Goal: Transaction & Acquisition: Purchase product/service

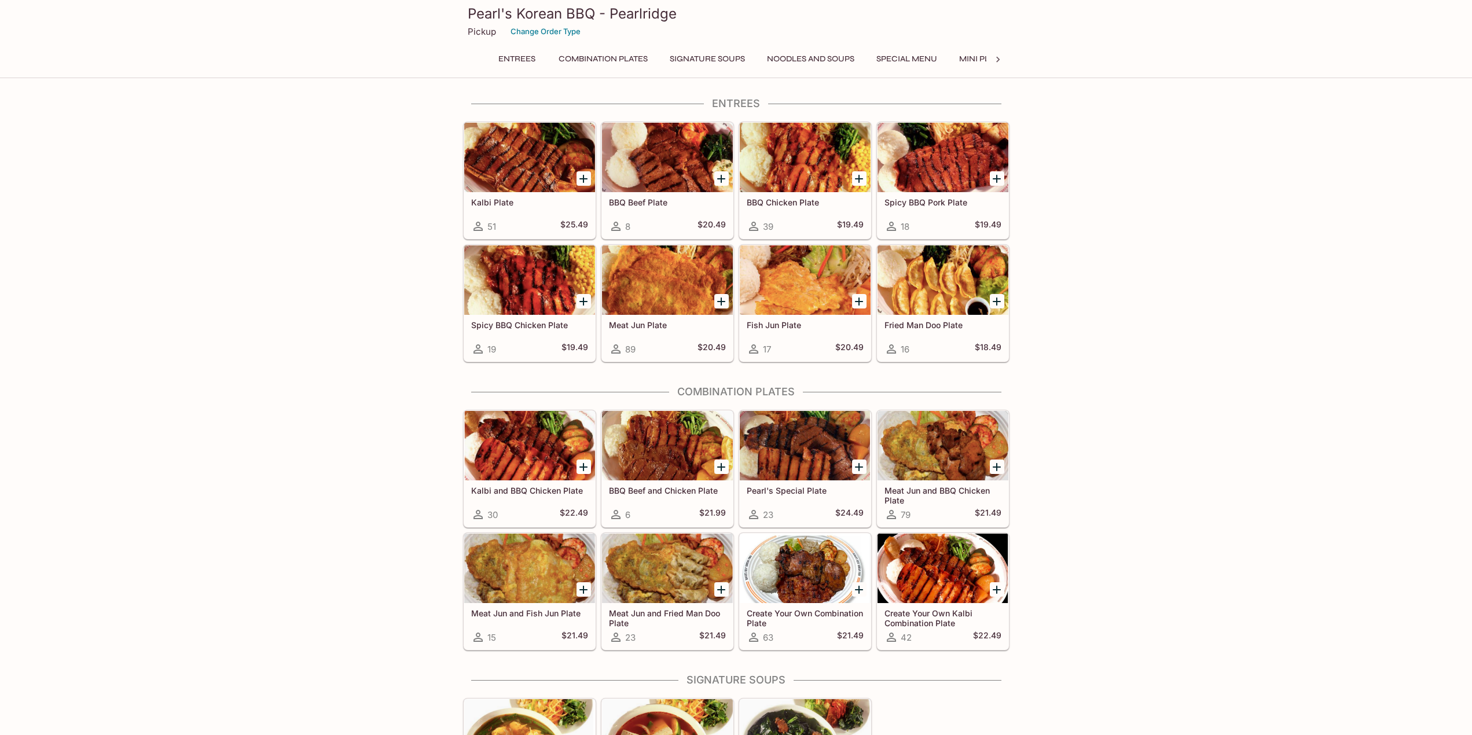
click at [1002, 58] on icon at bounding box center [998, 60] width 12 height 12
click at [937, 58] on button "Catering Menu - Vegetables" at bounding box center [916, 59] width 140 height 16
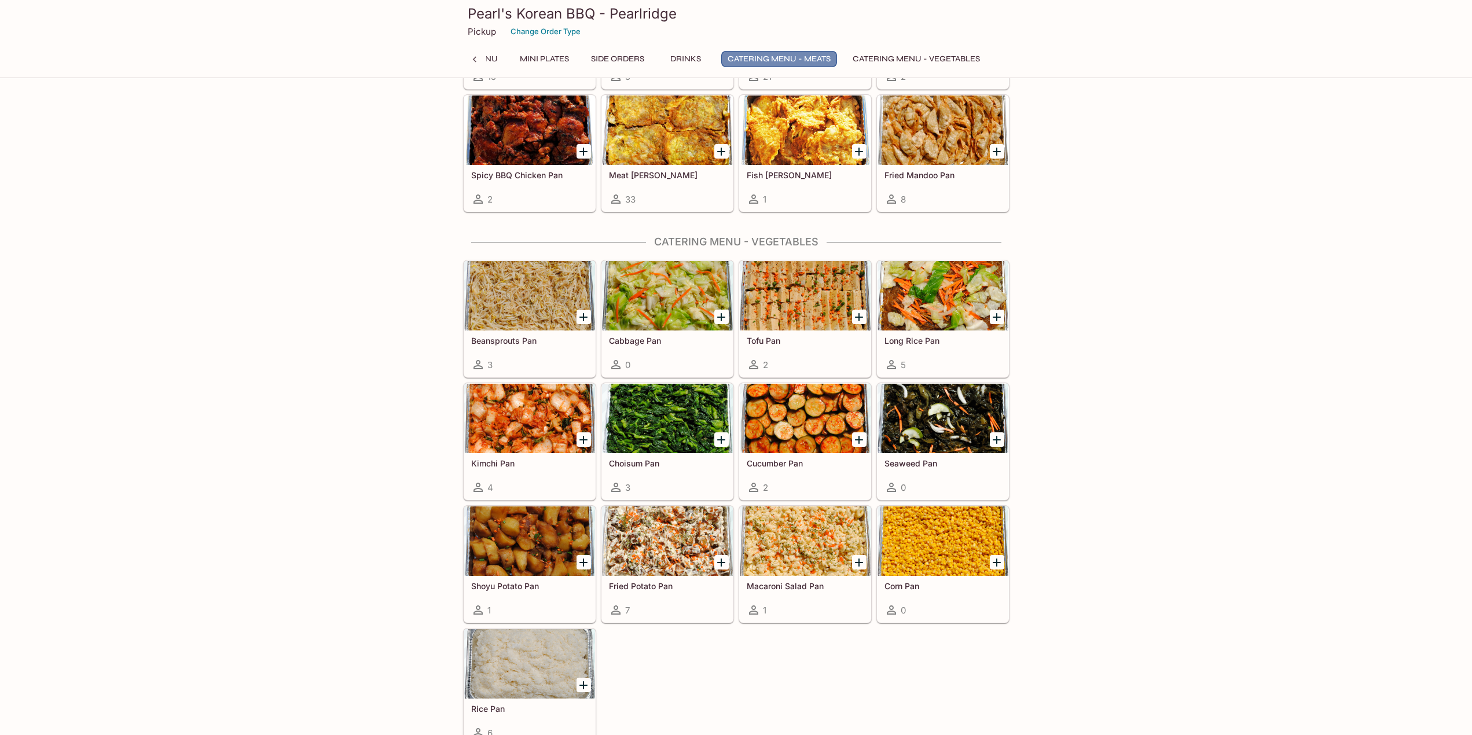
click at [807, 57] on button "Catering Menu - Meats" at bounding box center [779, 59] width 116 height 16
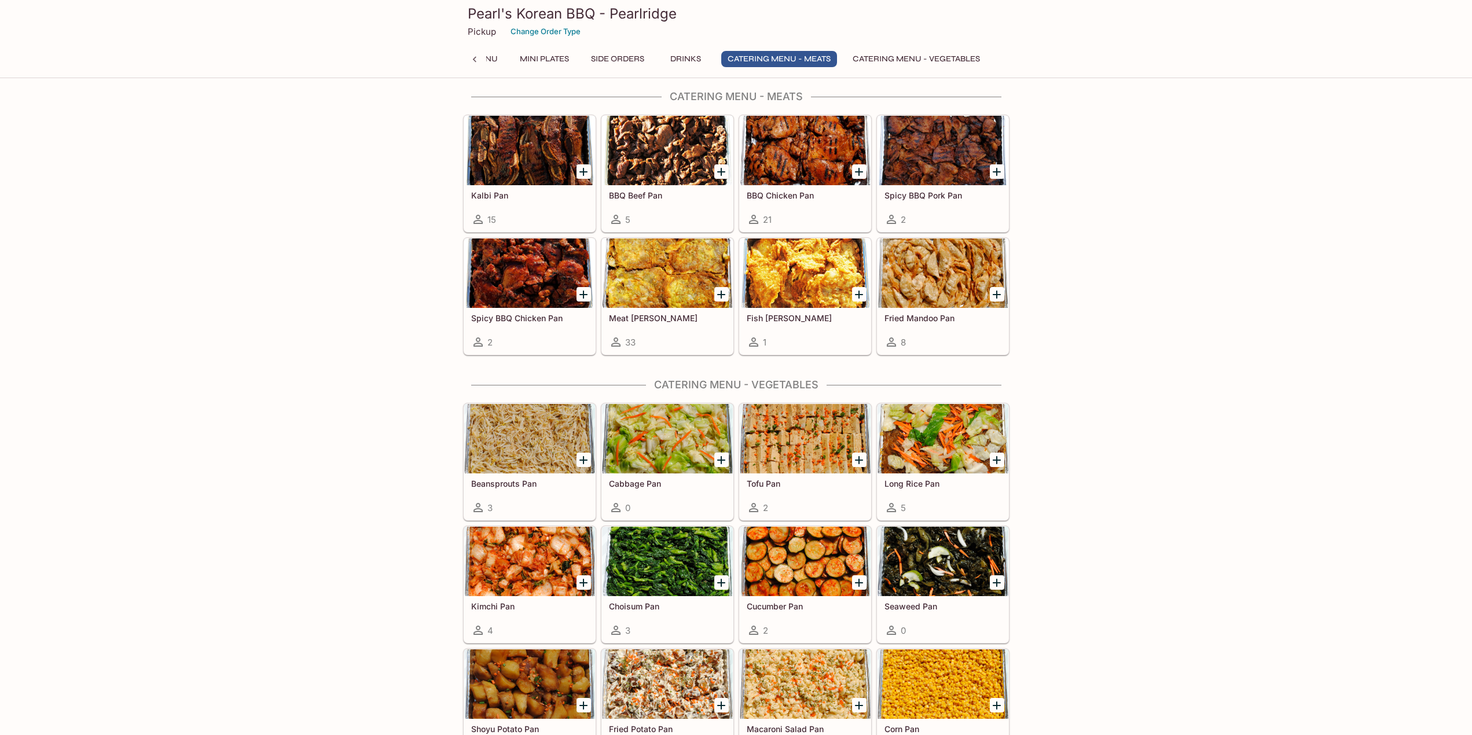
scroll to position [1937, 0]
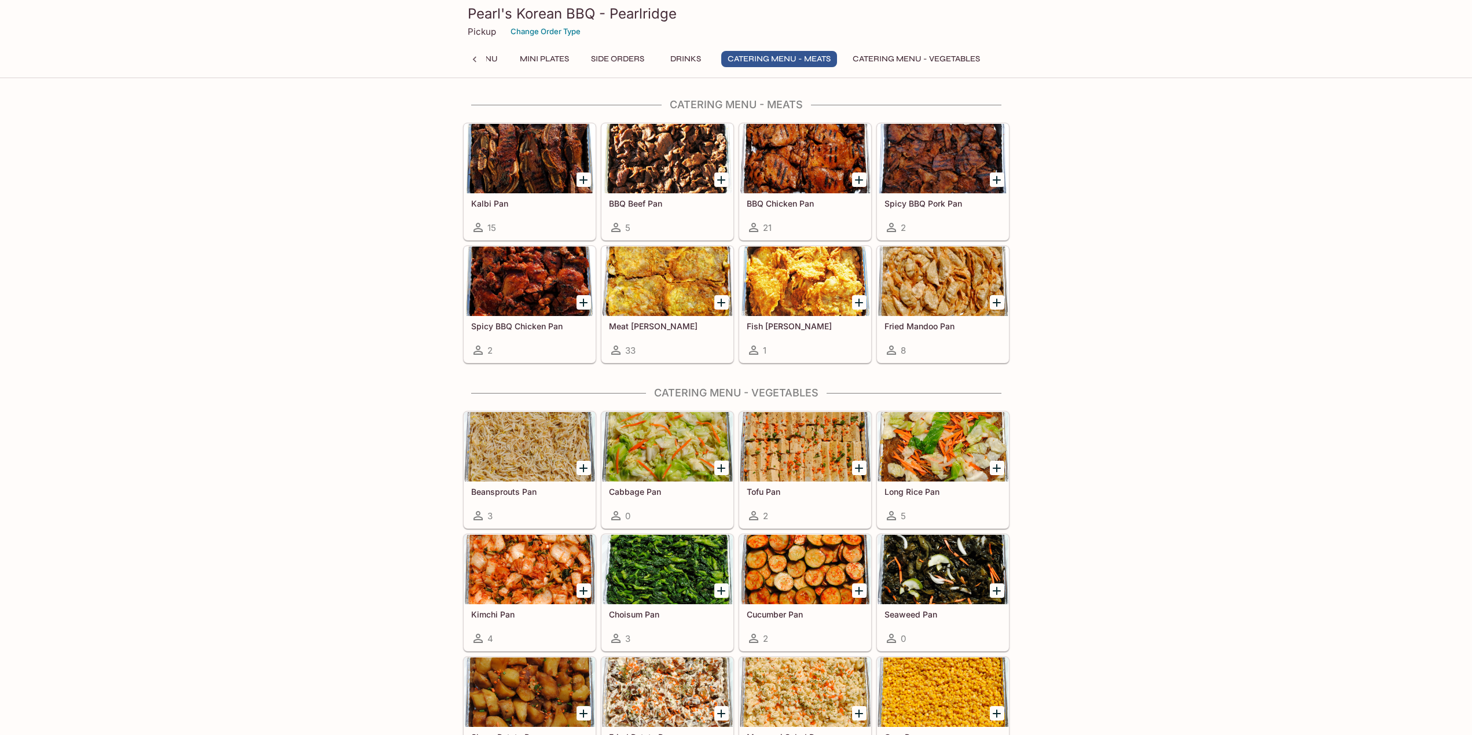
click at [657, 287] on div at bounding box center [667, 281] width 131 height 69
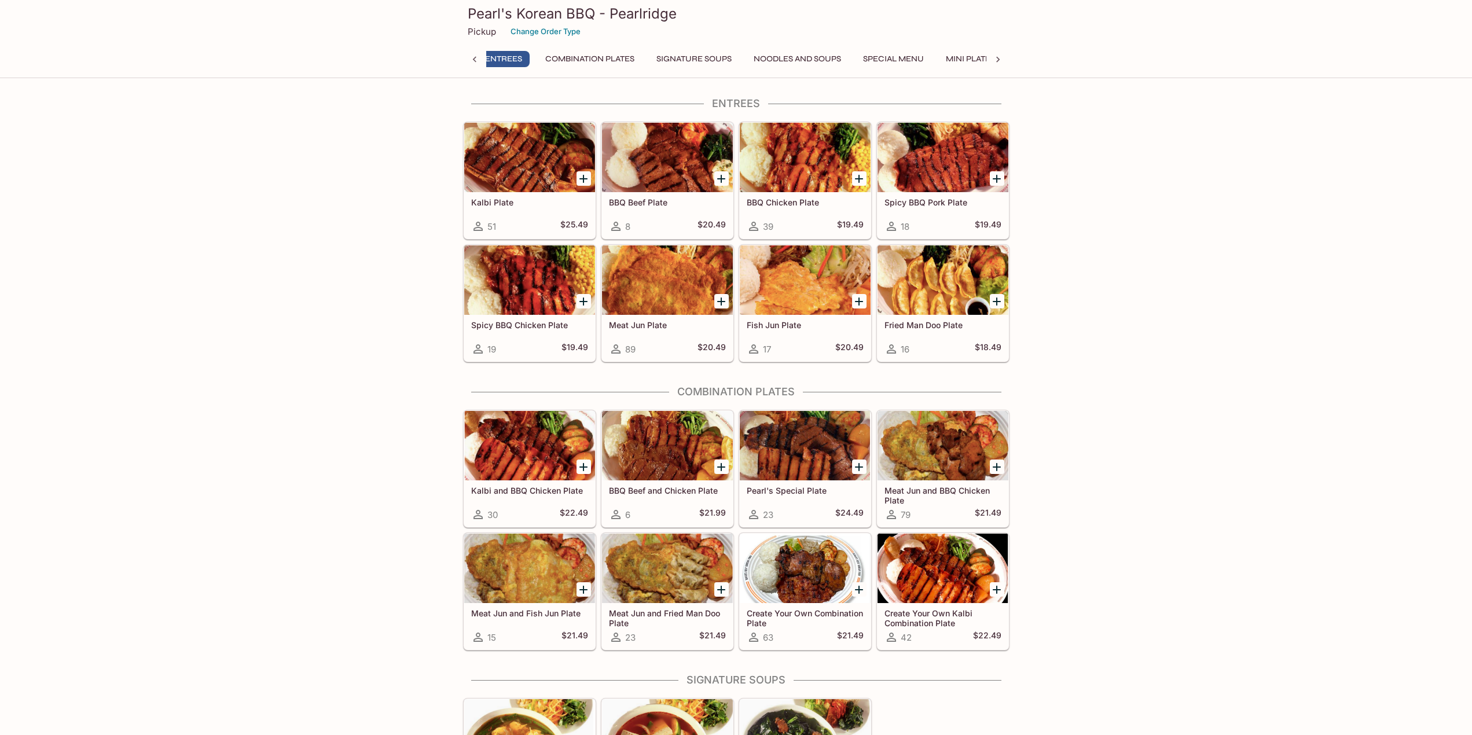
scroll to position [0, 5]
click at [998, 61] on icon at bounding box center [997, 60] width 3 height 6
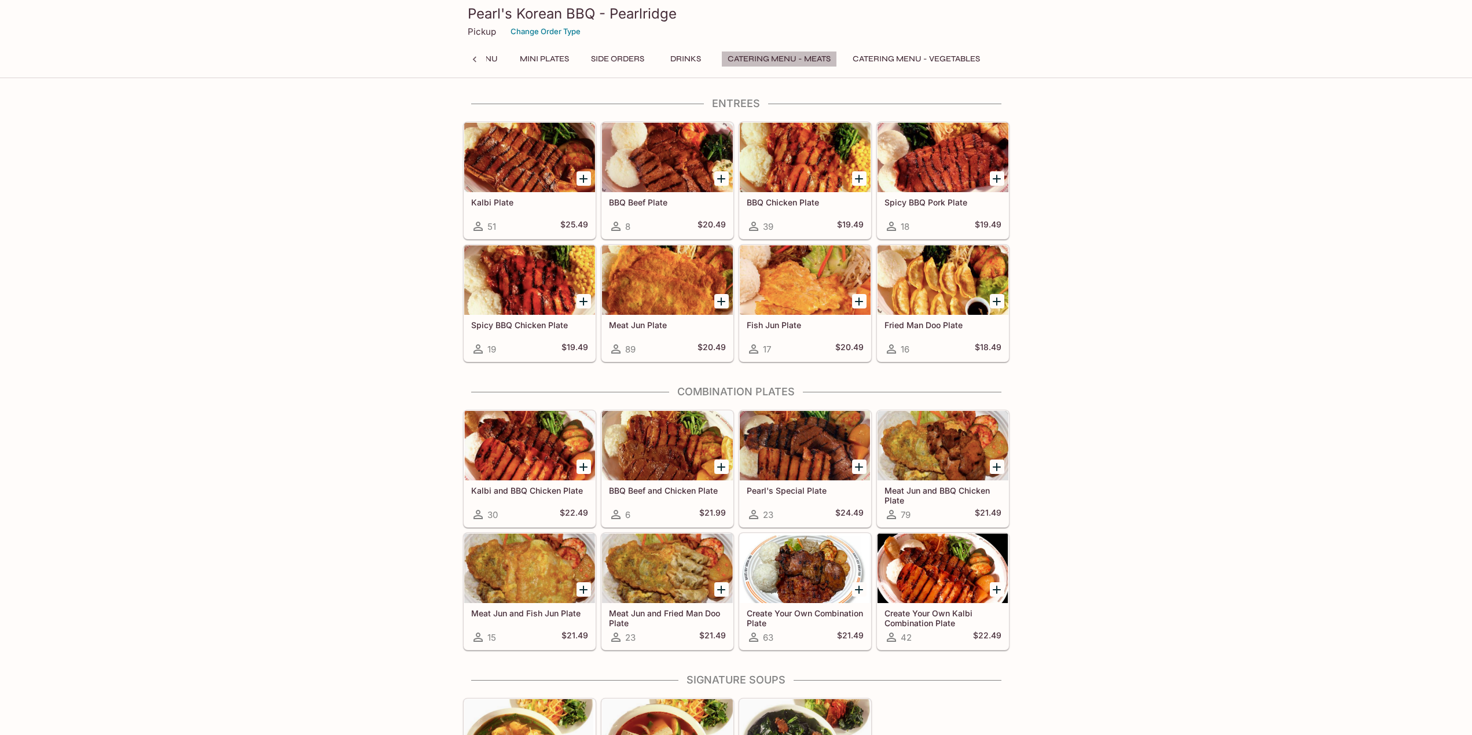
click at [782, 56] on button "Catering Menu - Meats" at bounding box center [779, 59] width 116 height 16
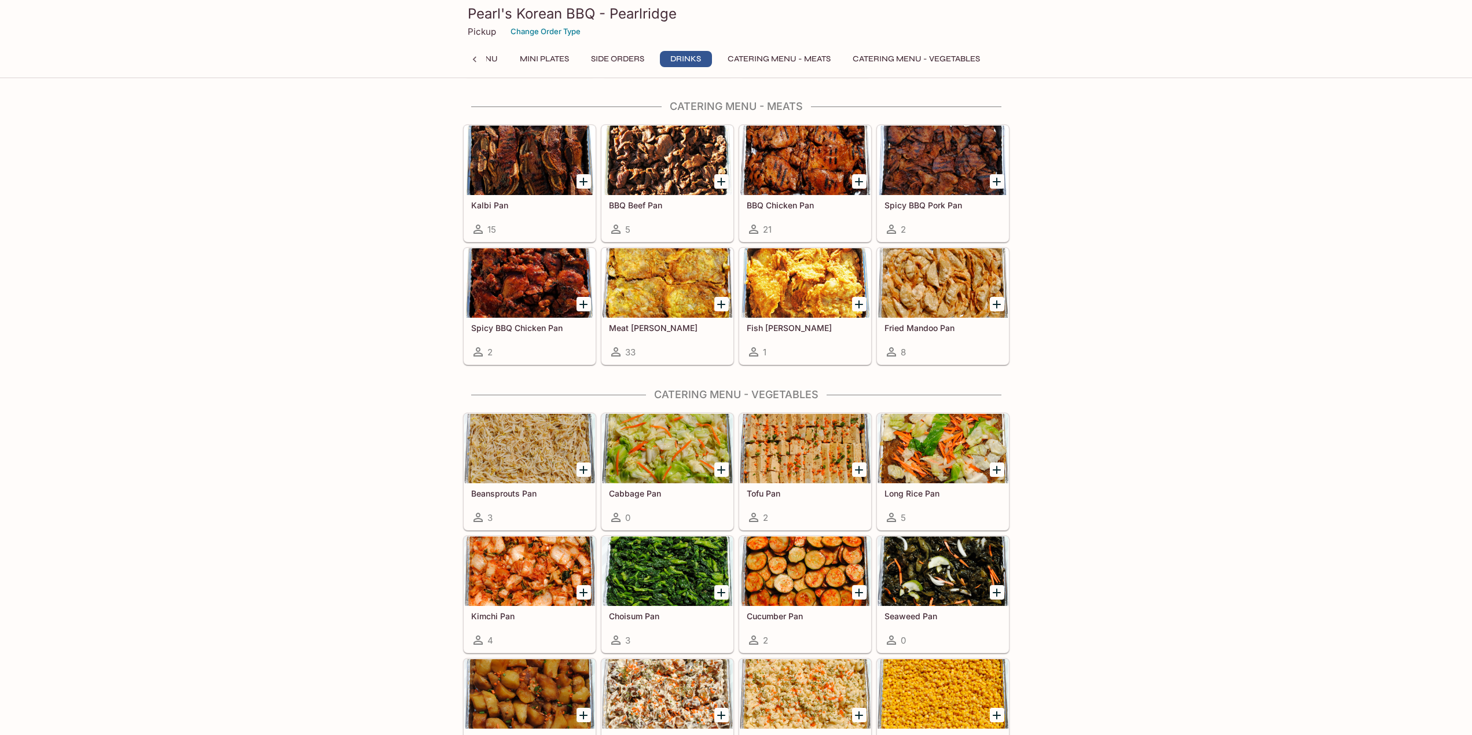
scroll to position [1937, 0]
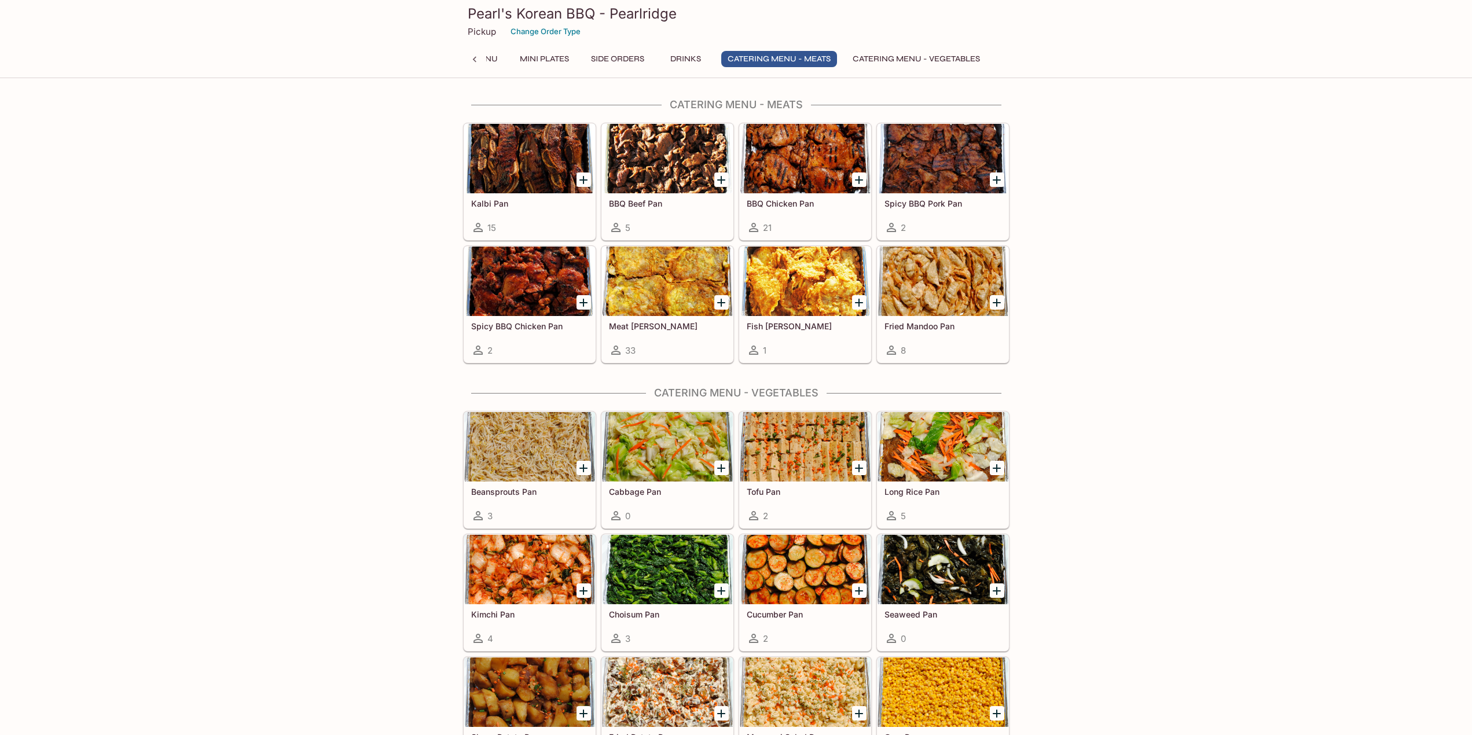
click at [701, 298] on div at bounding box center [667, 281] width 131 height 69
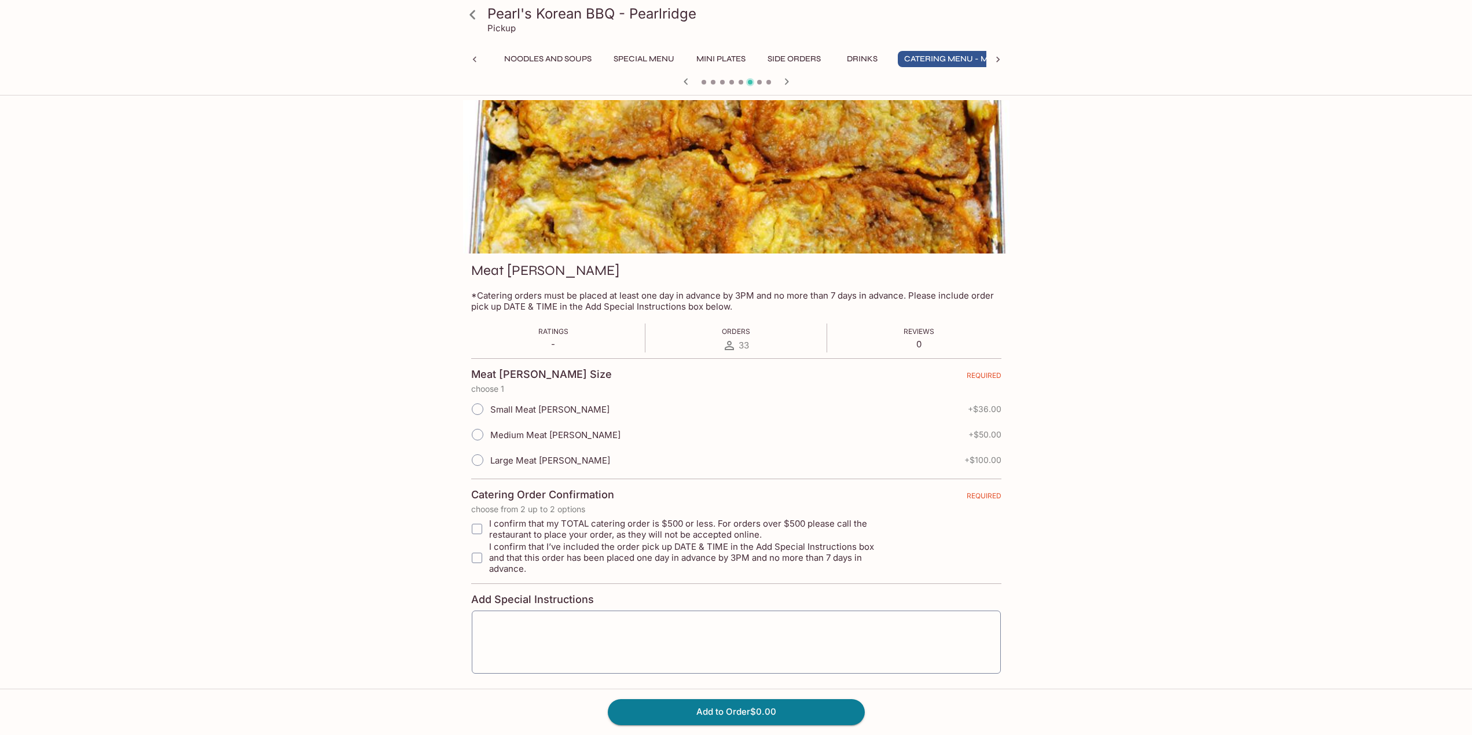
scroll to position [0, 298]
click at [479, 434] on input "Medium Meat [PERSON_NAME]" at bounding box center [478, 435] width 24 height 24
radio input "true"
click at [477, 525] on input "I confirm that my TOTAL catering order is $500 or less. For orders over $500 pl…" at bounding box center [477, 529] width 23 height 23
checkbox input "true"
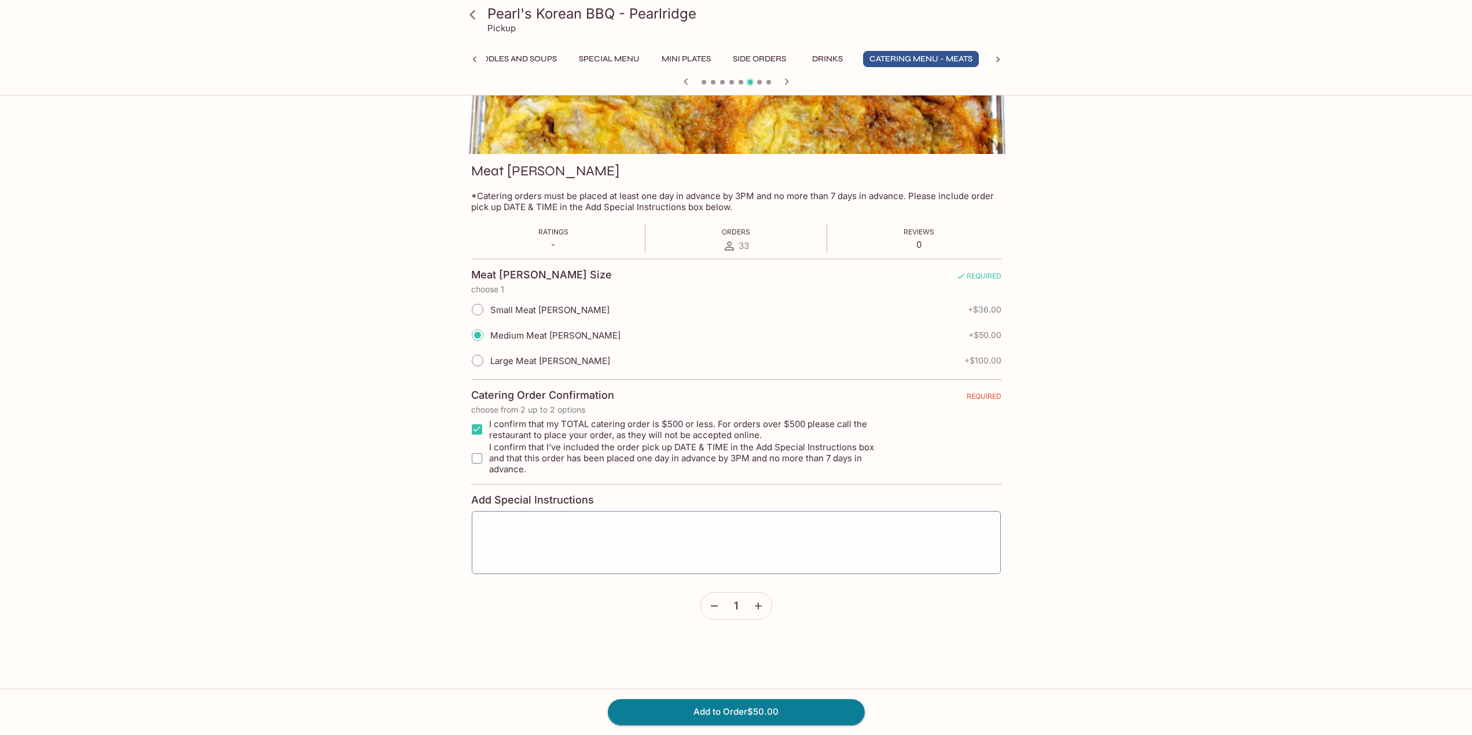
scroll to position [100, 0]
click at [479, 453] on input "I confirm that I’ve included the order pick up DATE & TIME in the Add Special I…" at bounding box center [477, 457] width 23 height 23
checkbox input "true"
click at [796, 714] on button "Add to Order $50.00" at bounding box center [736, 711] width 257 height 25
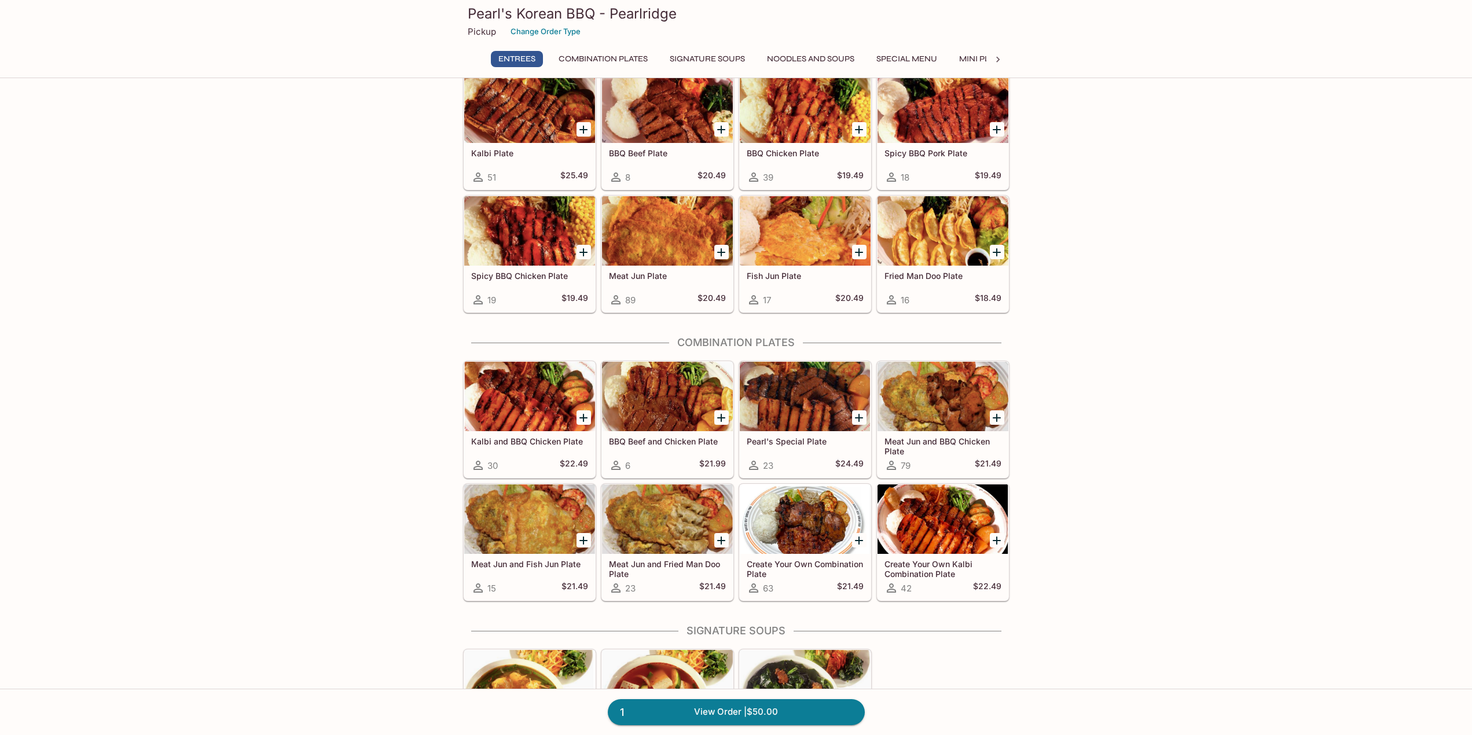
scroll to position [58, 0]
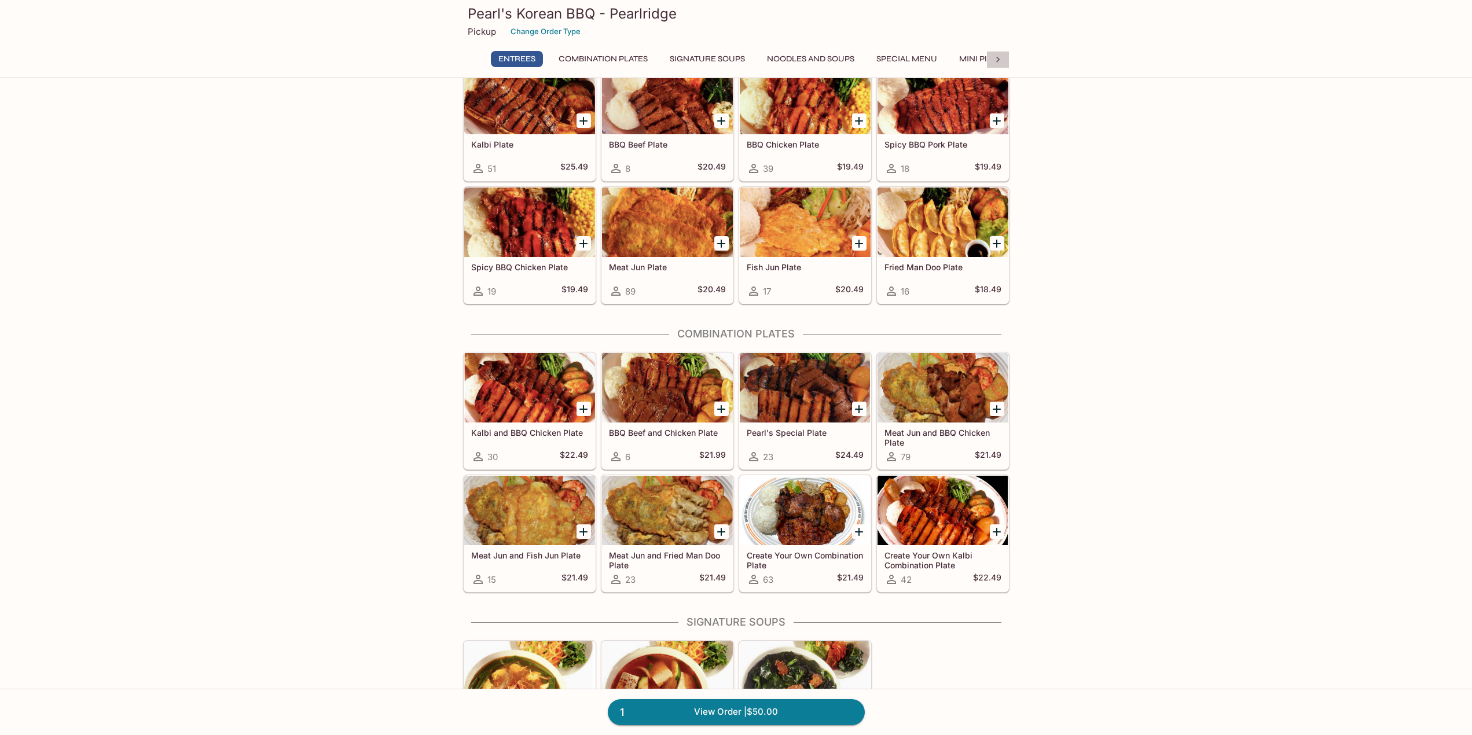
click at [998, 58] on icon at bounding box center [997, 60] width 3 height 6
click at [801, 56] on button "Catering Menu - Meats" at bounding box center [779, 59] width 116 height 16
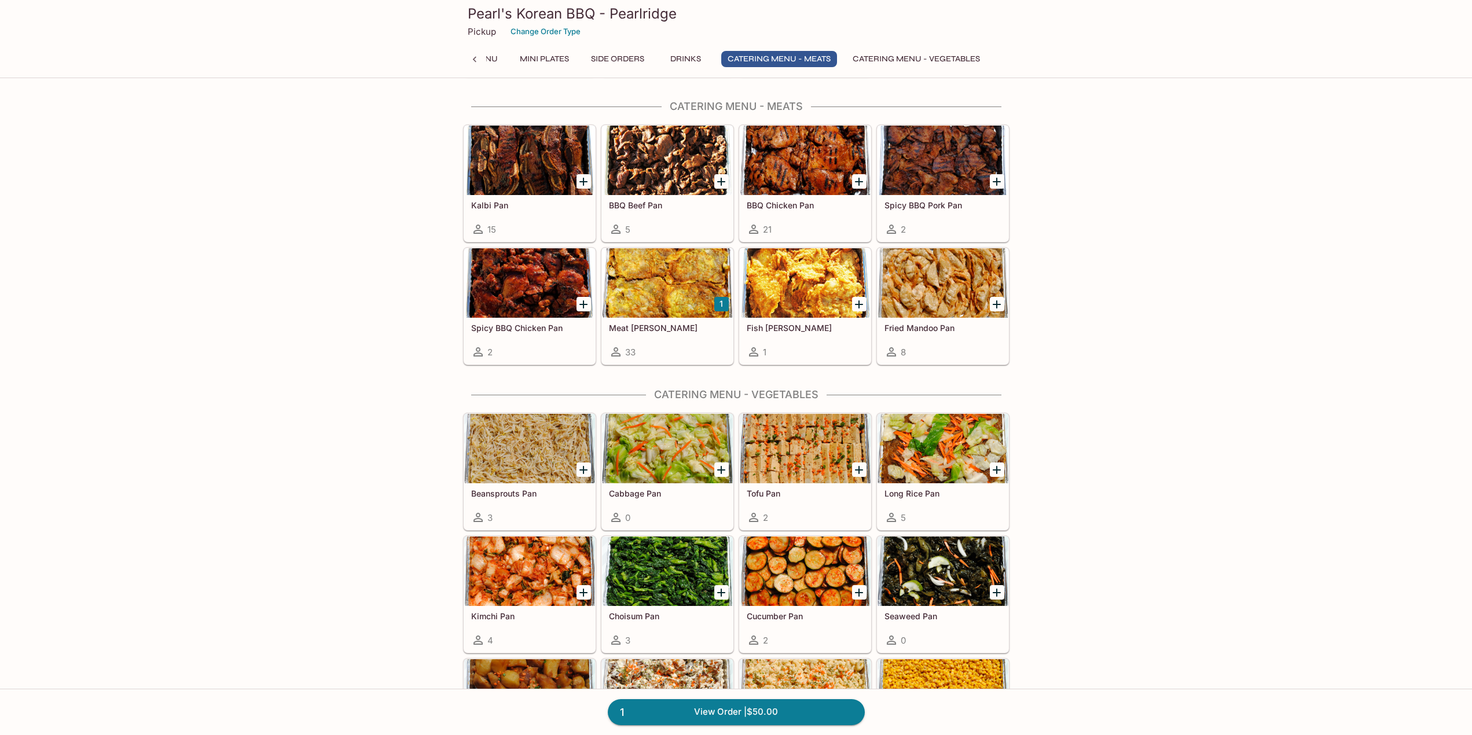
scroll to position [1937, 0]
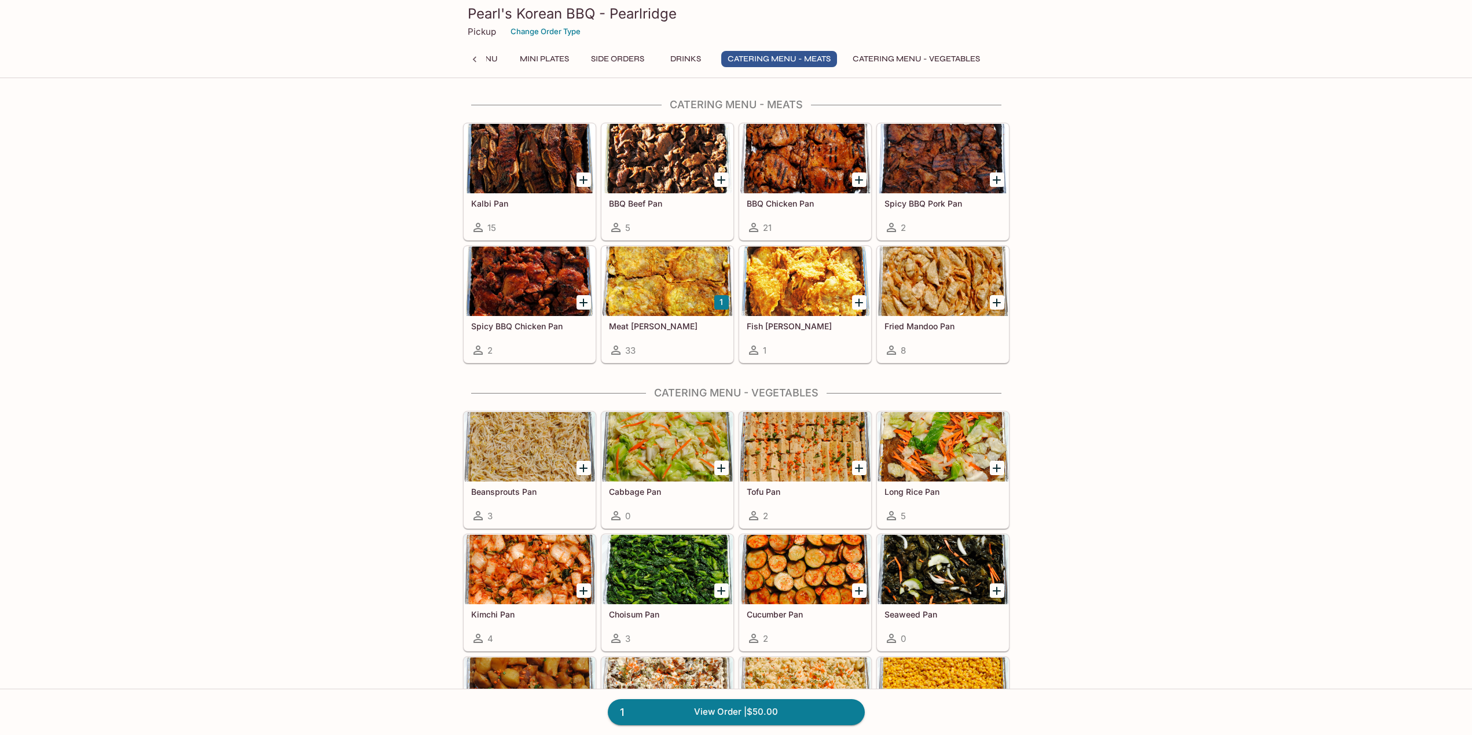
click at [942, 263] on div at bounding box center [943, 281] width 131 height 69
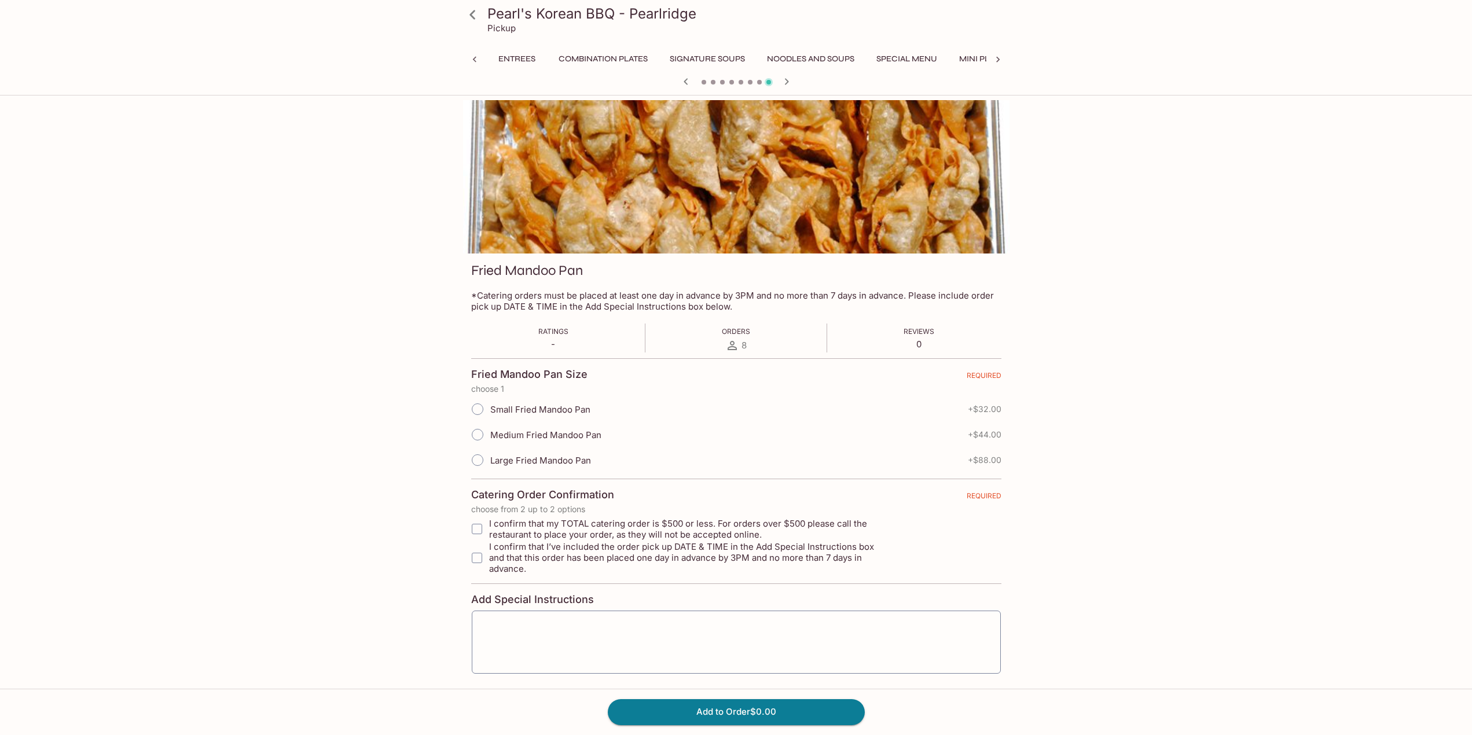
scroll to position [0, 298]
click at [483, 437] on input "Medium Fried Mandoo Pan" at bounding box center [478, 435] width 24 height 24
radio input "true"
click at [481, 531] on input "I confirm that my TOTAL catering order is $500 or less. For orders over $500 pl…" at bounding box center [477, 529] width 23 height 23
checkbox input "true"
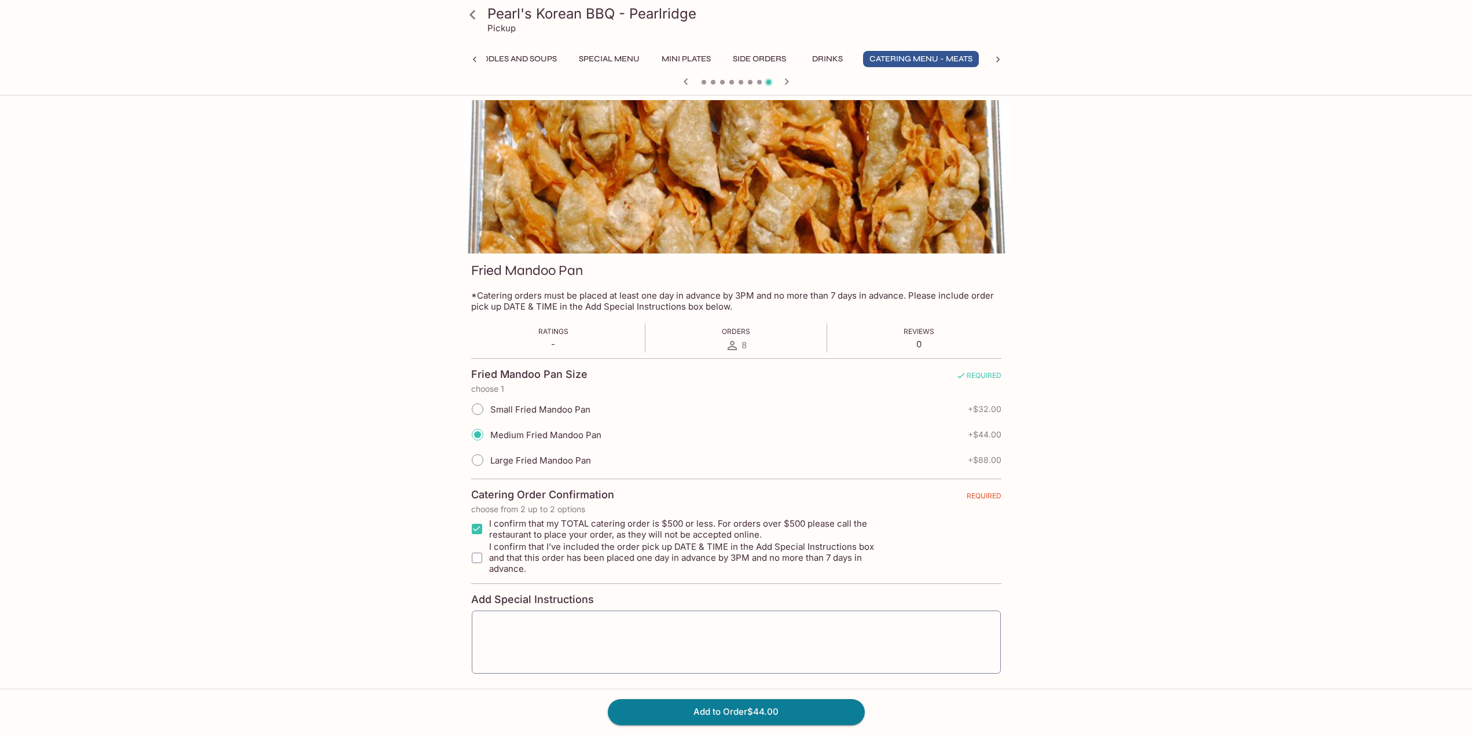
click at [475, 554] on input "I confirm that I’ve included the order pick up DATE & TIME in the Add Special I…" at bounding box center [477, 558] width 23 height 23
checkbox input "true"
click at [730, 712] on button "Add to Order $44.00" at bounding box center [736, 711] width 257 height 25
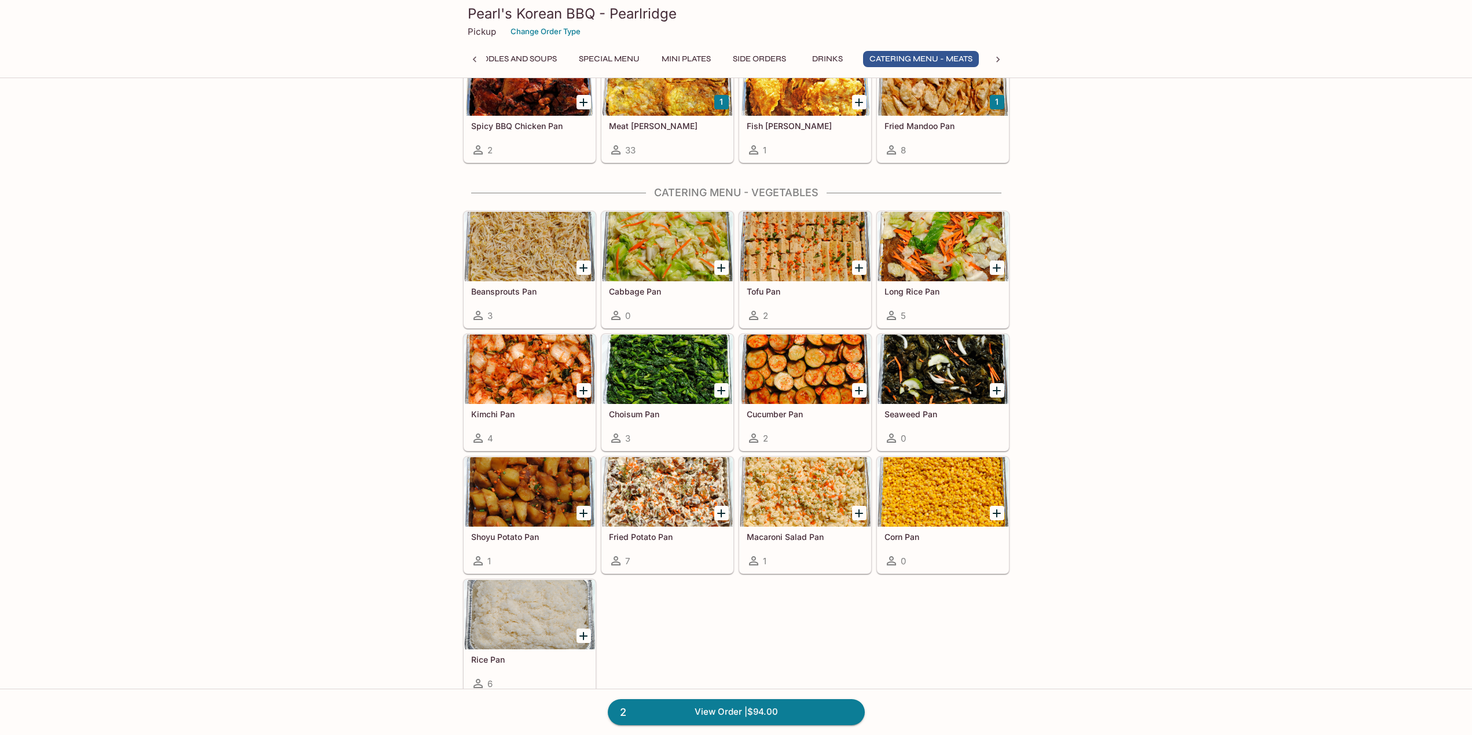
scroll to position [2142, 0]
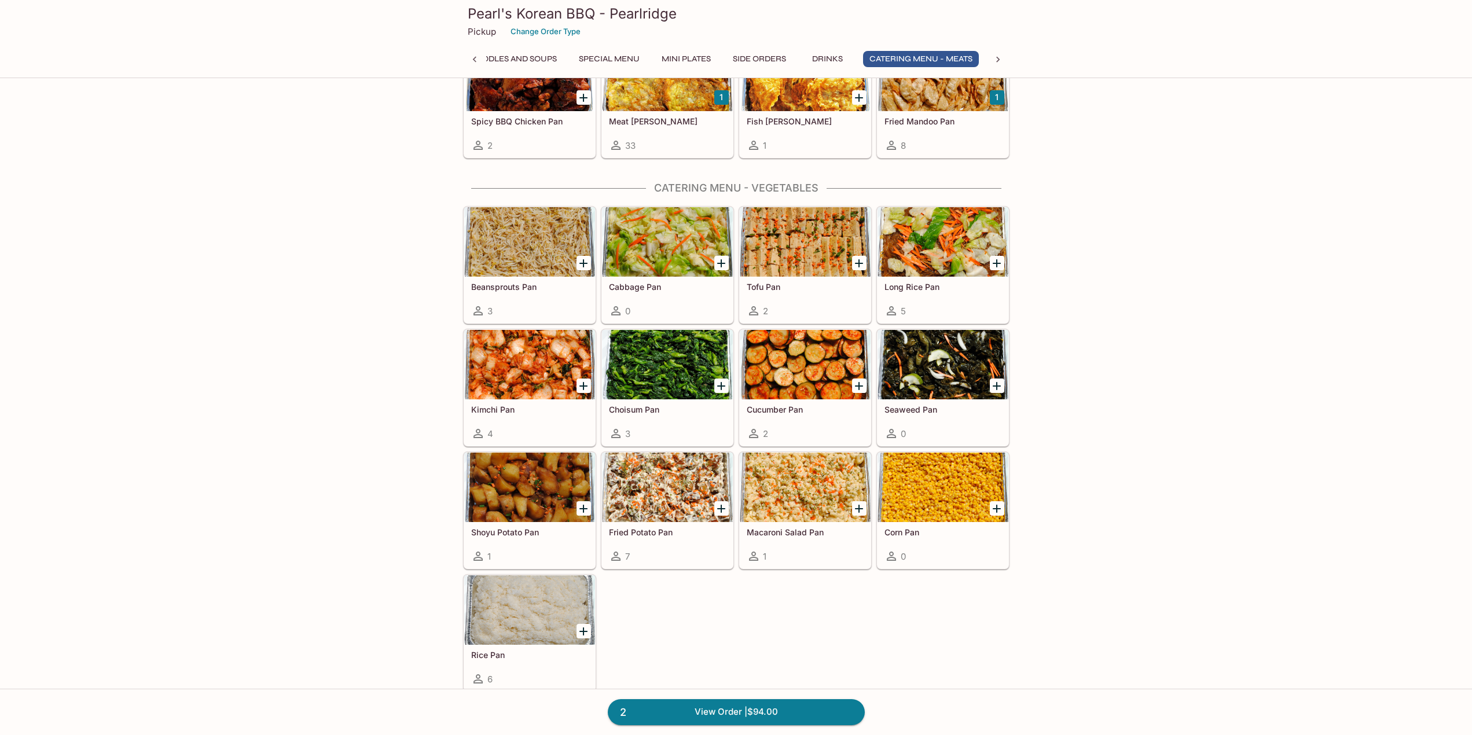
click at [544, 639] on div at bounding box center [529, 610] width 131 height 69
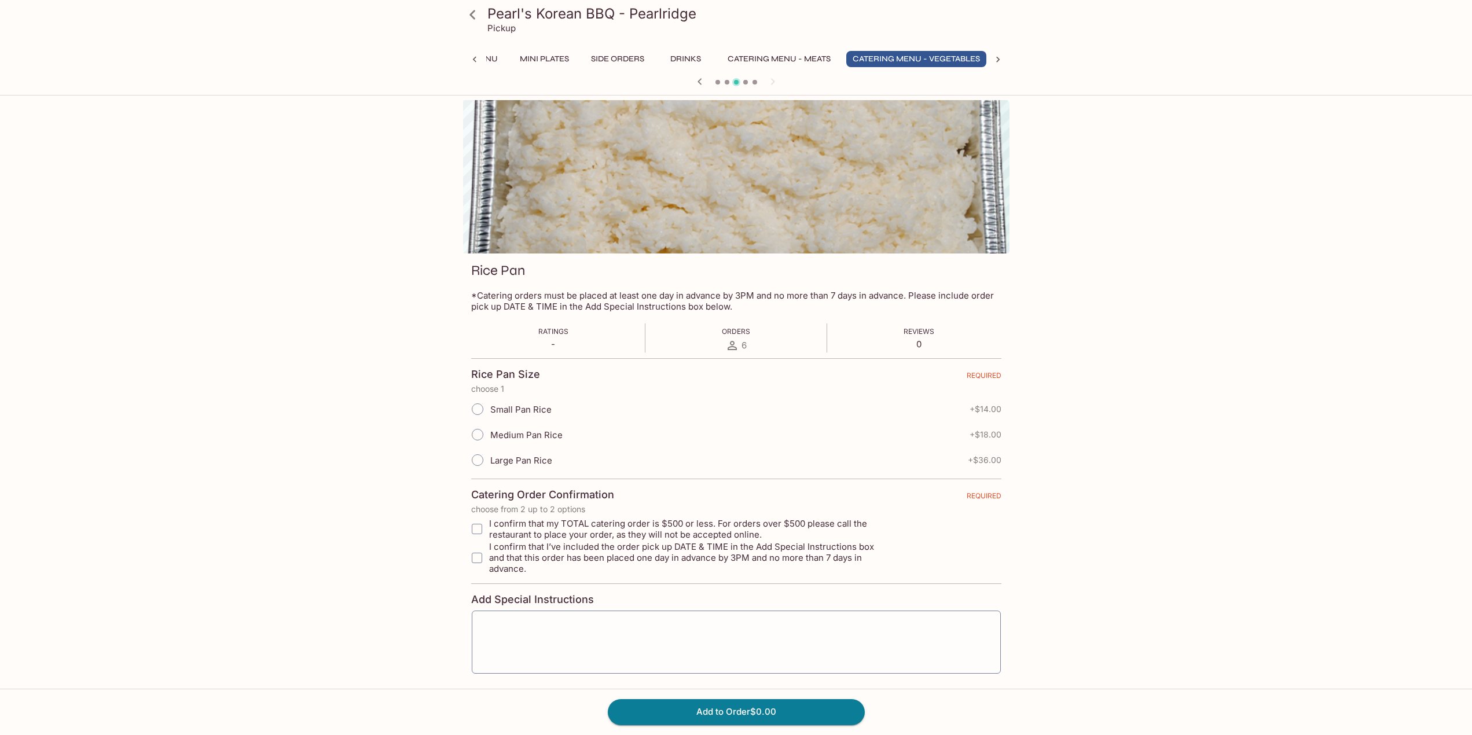
scroll to position [0, 448]
click at [482, 459] on input "Large Pan Rice" at bounding box center [478, 460] width 24 height 24
radio input "true"
click at [474, 525] on input "I confirm that my TOTAL catering order is $500 or less. For orders over $500 pl…" at bounding box center [477, 529] width 23 height 23
checkbox input "true"
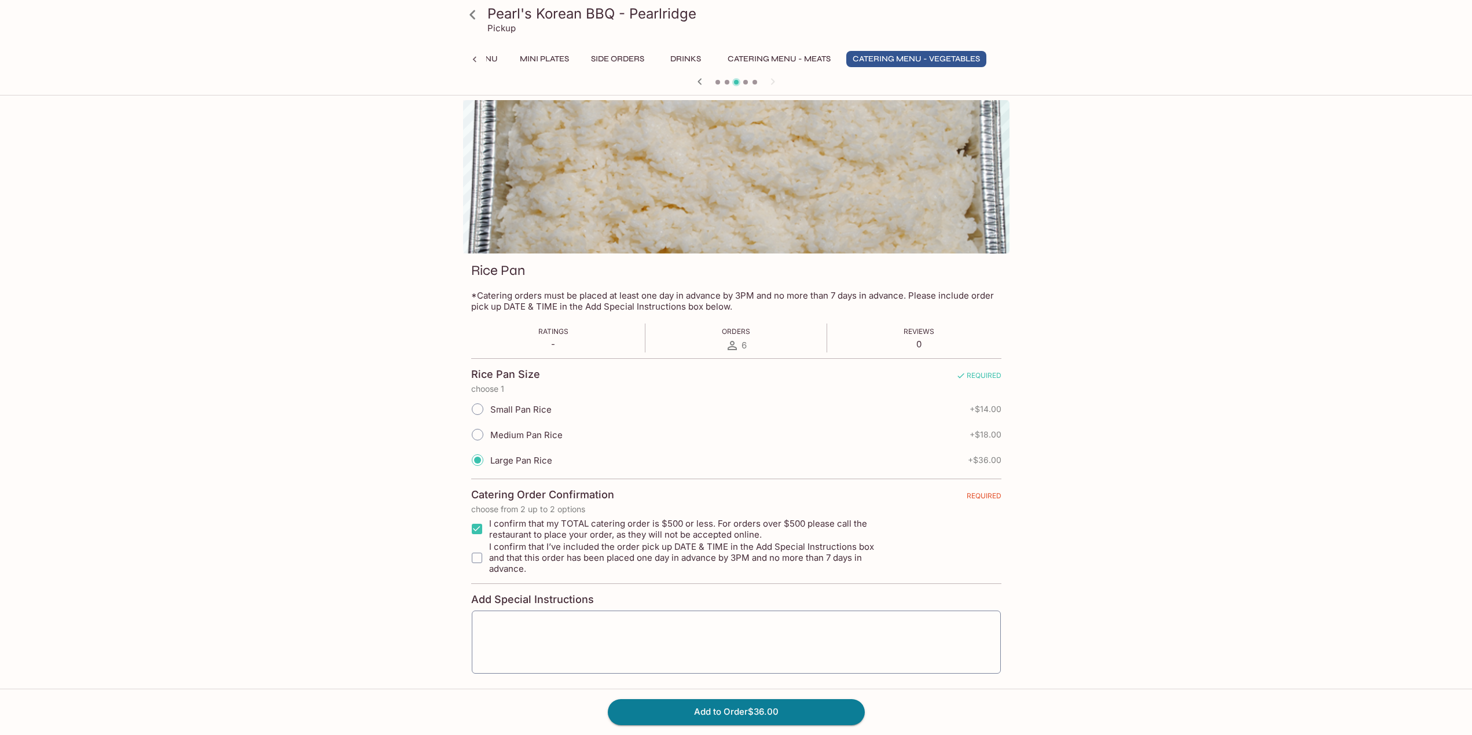
click at [474, 549] on input "I confirm that I’ve included the order pick up DATE & TIME in the Add Special I…" at bounding box center [477, 558] width 23 height 23
checkbox input "true"
click at [723, 719] on button "Add to Order $36.00" at bounding box center [736, 711] width 257 height 25
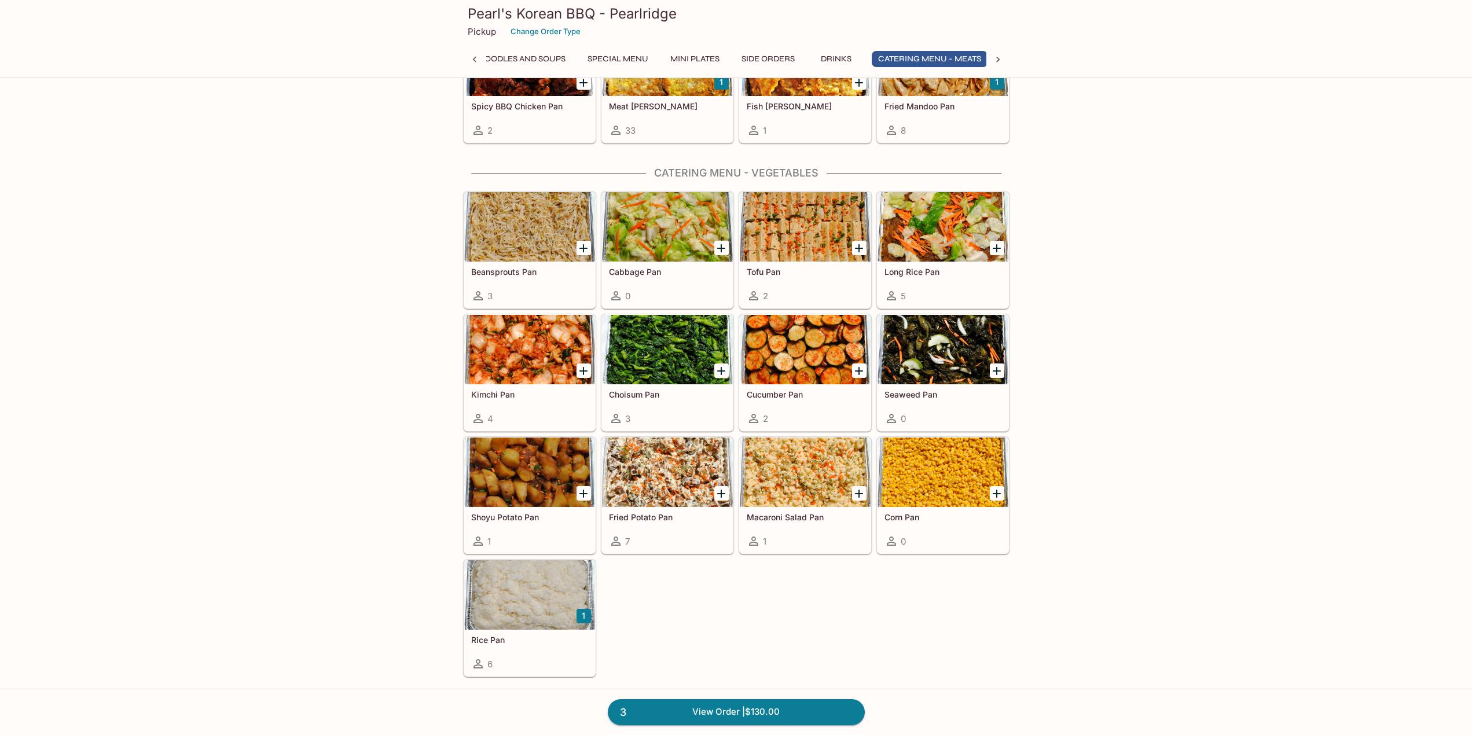
scroll to position [0, 298]
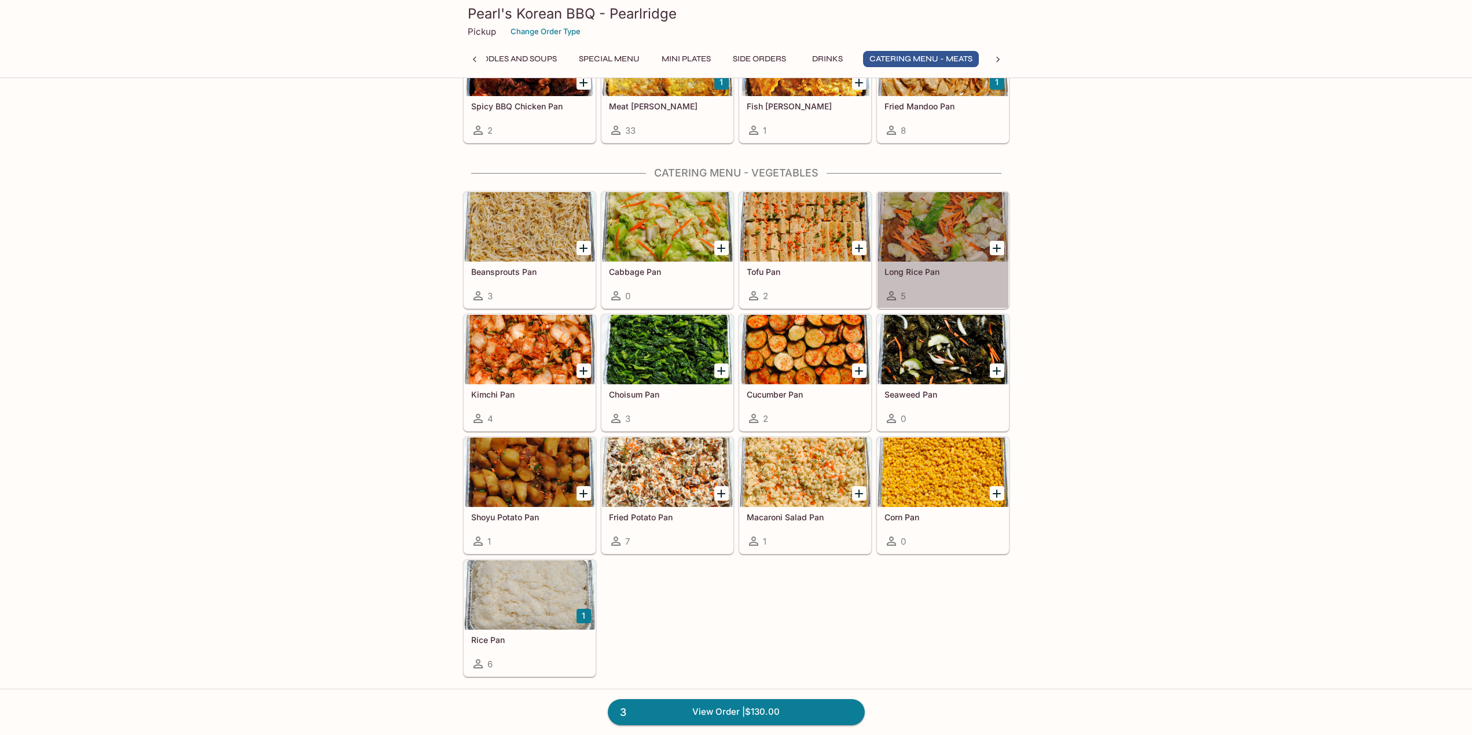
click at [927, 238] on div at bounding box center [943, 226] width 131 height 69
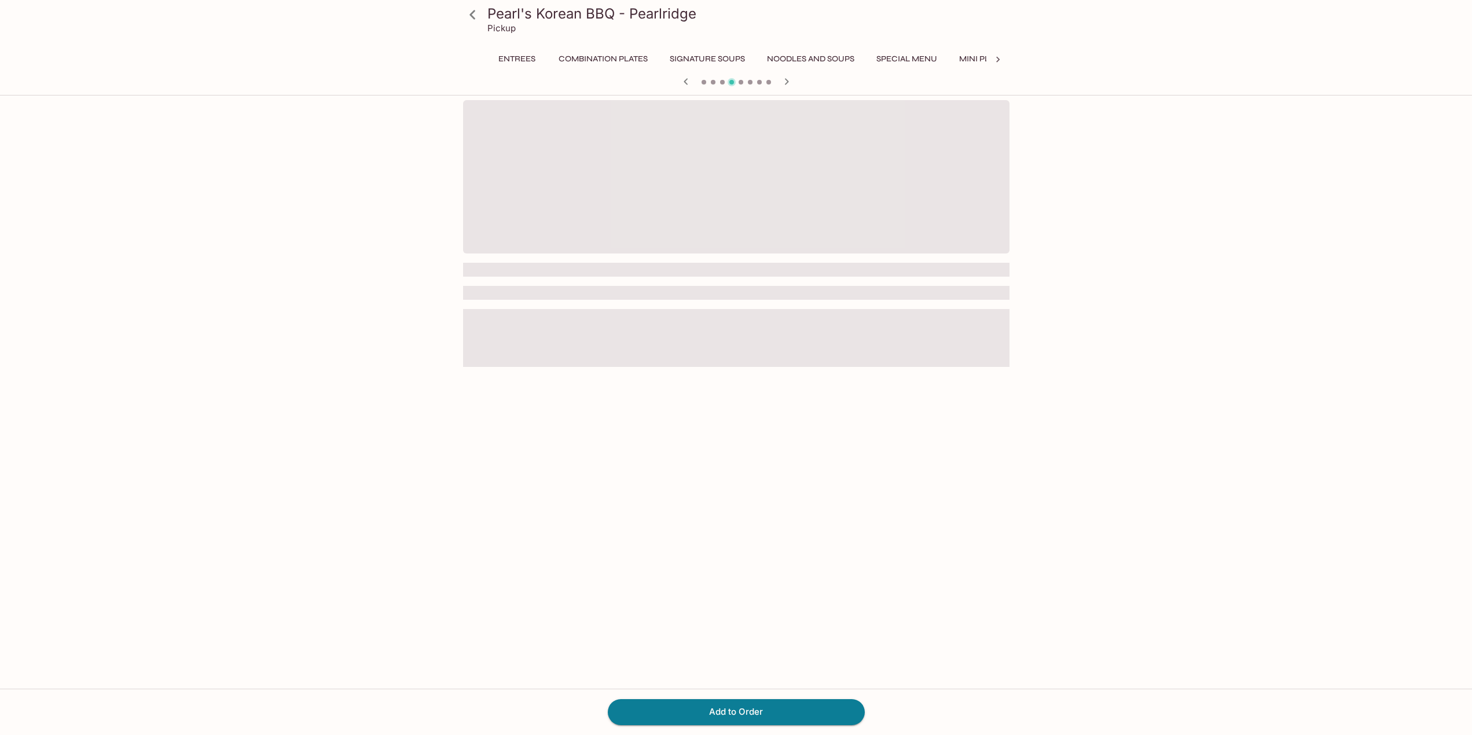
scroll to position [0, 448]
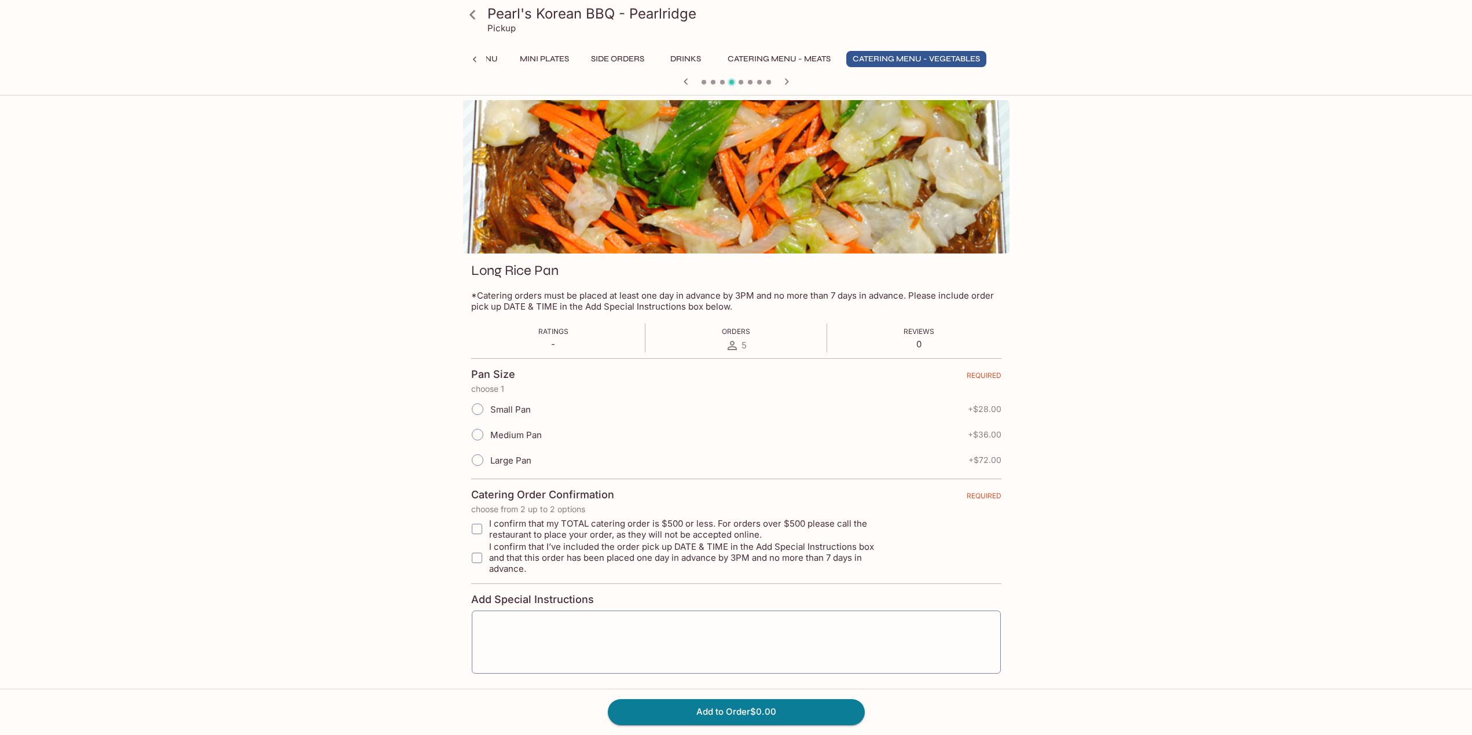
click at [481, 437] on input "Medium Pan" at bounding box center [478, 435] width 24 height 24
radio input "true"
click at [477, 527] on input "I confirm that my TOTAL catering order is $500 or less. For orders over $500 pl…" at bounding box center [477, 529] width 23 height 23
checkbox input "true"
click at [476, 556] on input "I confirm that I’ve included the order pick up DATE & TIME in the Add Special I…" at bounding box center [477, 558] width 23 height 23
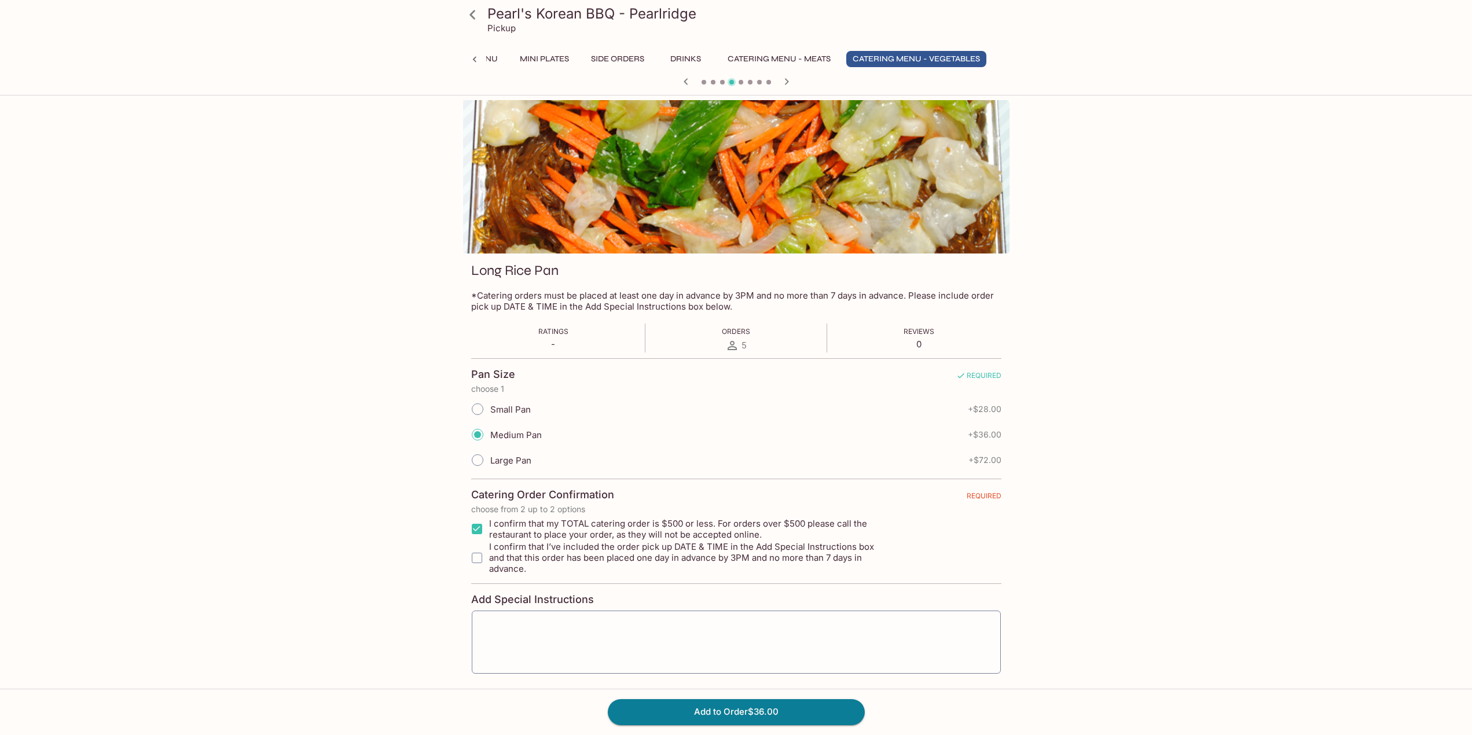
checkbox input "true"
click at [735, 705] on button "Add to Order $36.00" at bounding box center [736, 711] width 257 height 25
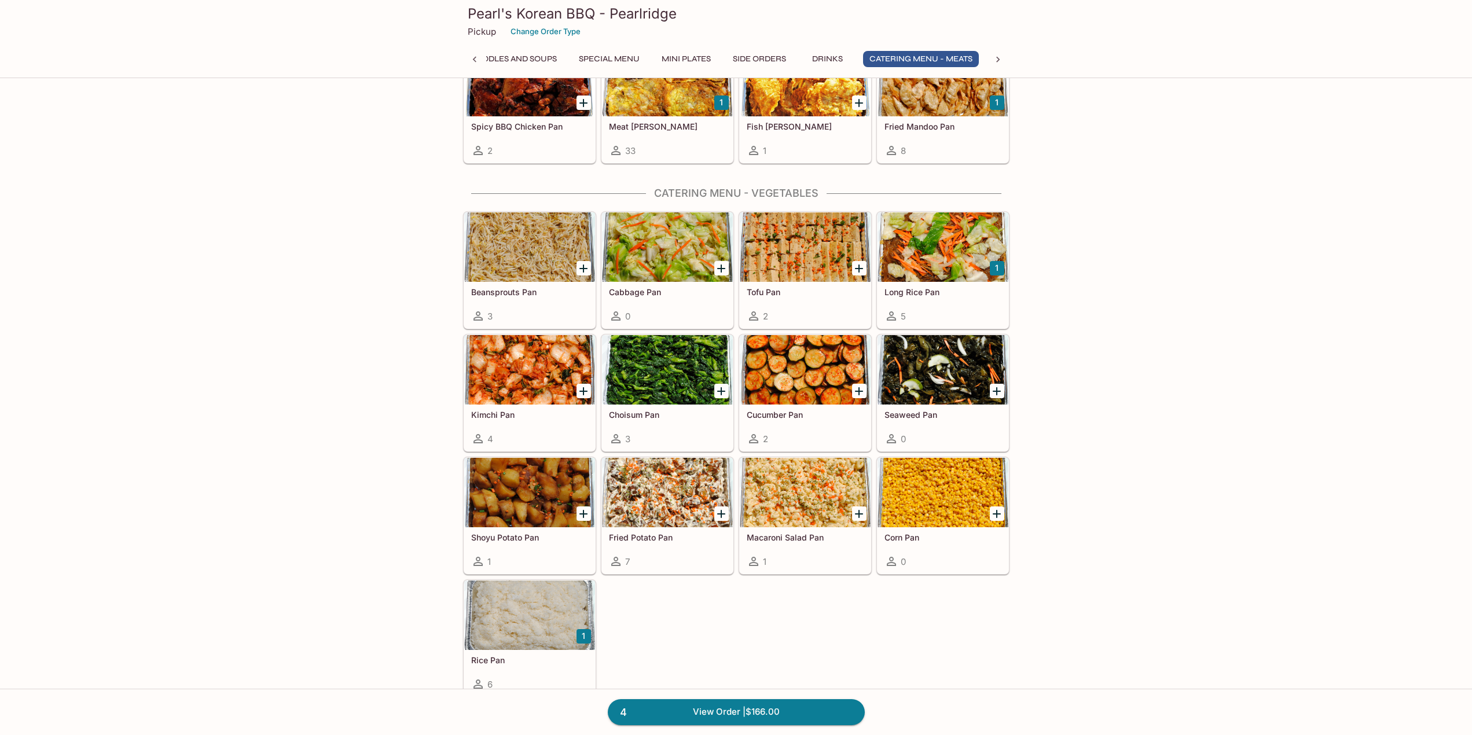
scroll to position [2157, 0]
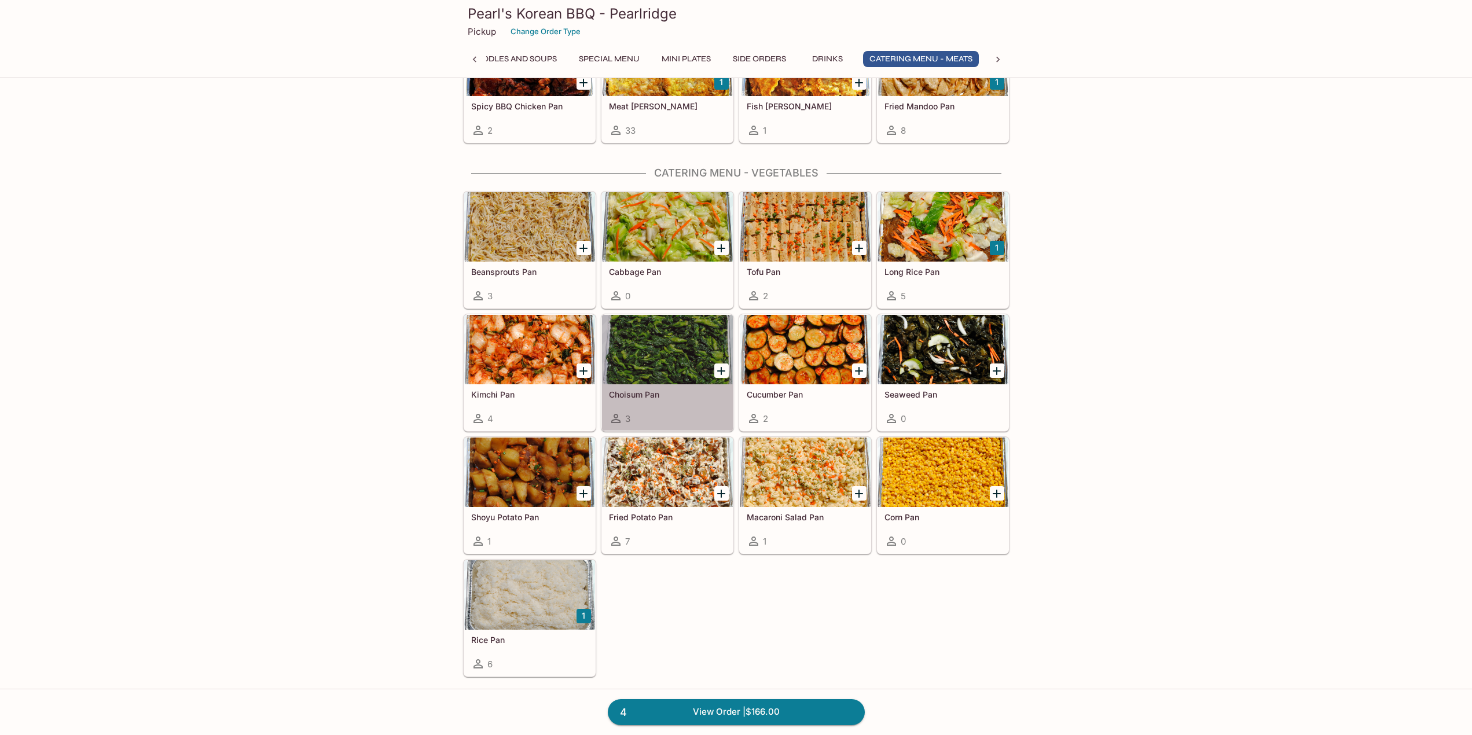
click at [699, 329] on div at bounding box center [667, 349] width 131 height 69
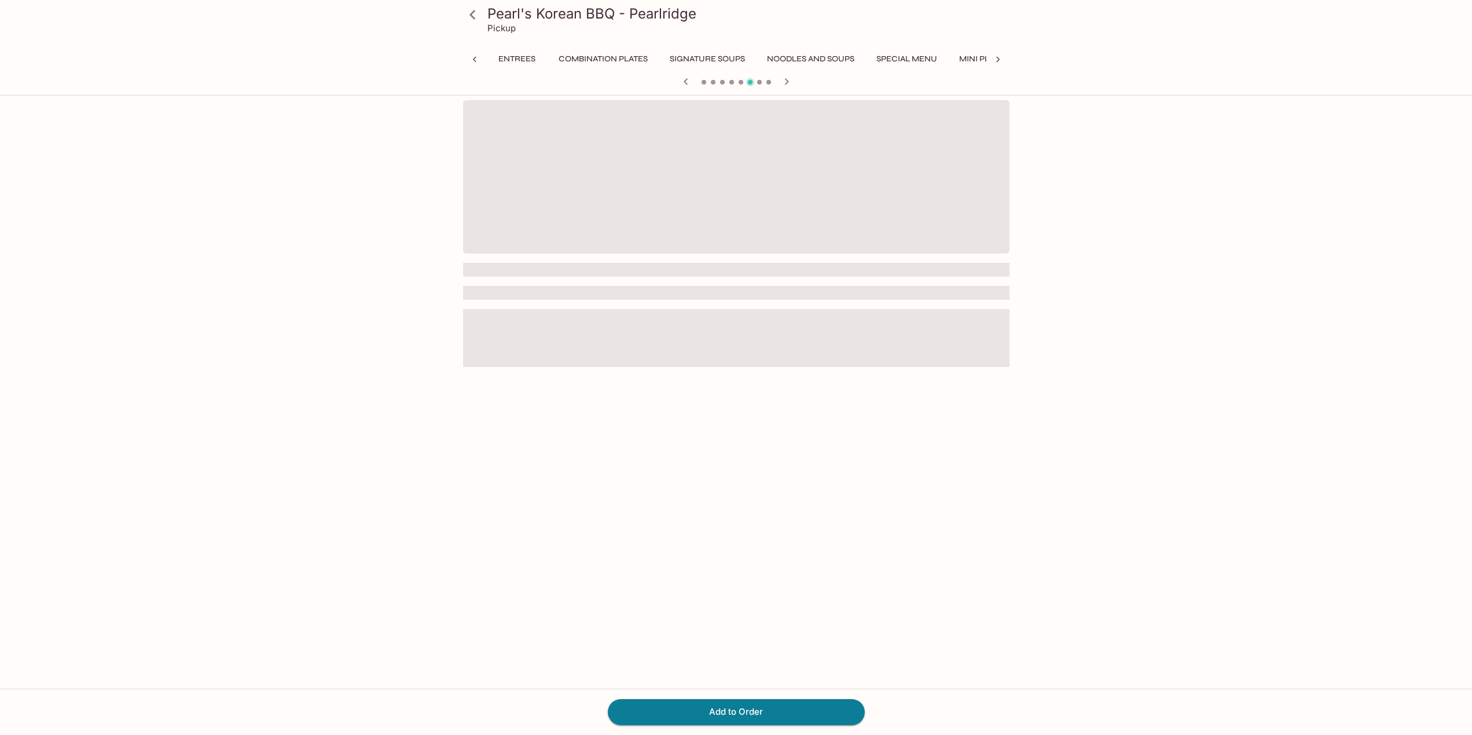
scroll to position [0, 448]
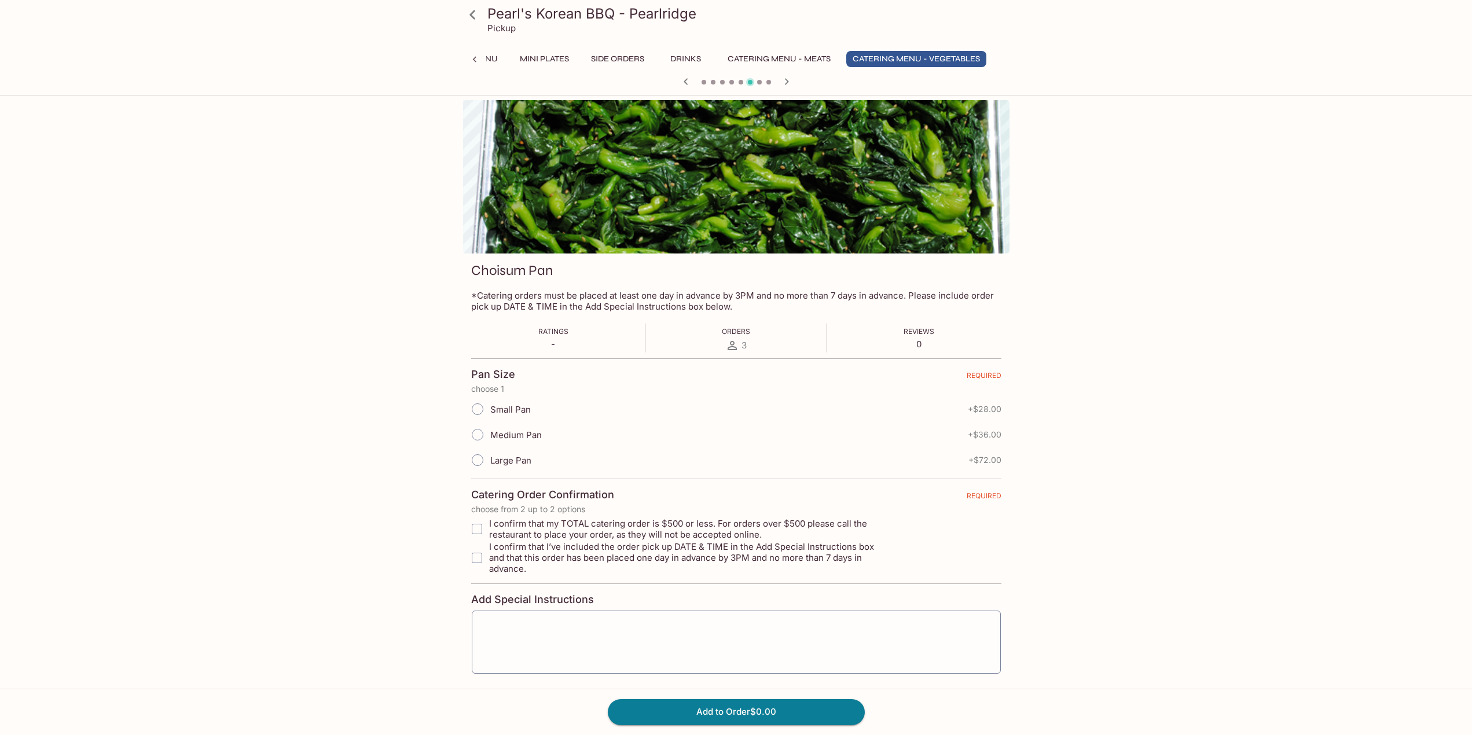
click at [530, 432] on span "Medium Pan" at bounding box center [516, 435] width 52 height 11
click at [490, 432] on input "Medium Pan" at bounding box center [478, 435] width 24 height 24
radio input "true"
click at [472, 529] on input "I confirm that my TOTAL catering order is $500 or less. For orders over $500 pl…" at bounding box center [477, 529] width 23 height 23
checkbox input "true"
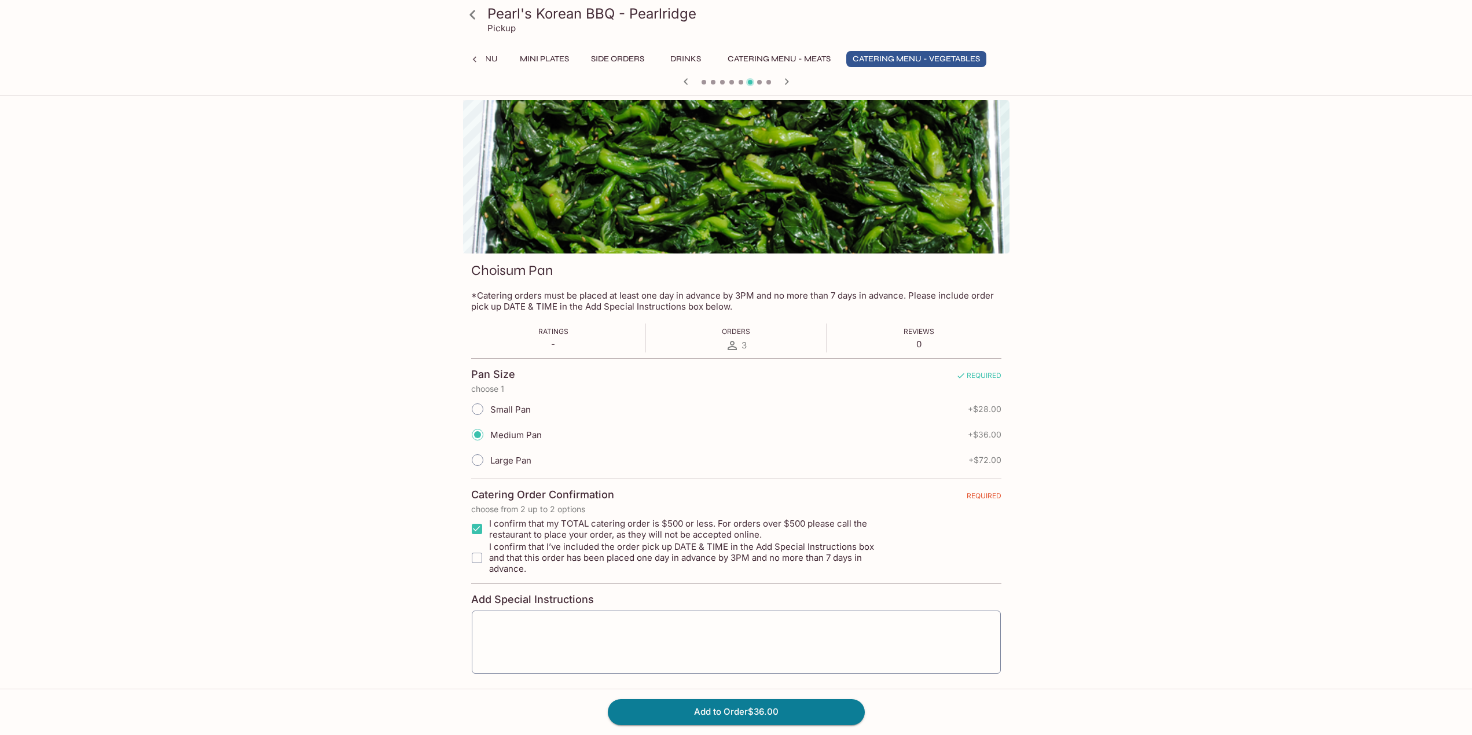
click at [477, 555] on input "I confirm that I’ve included the order pick up DATE & TIME in the Add Special I…" at bounding box center [477, 558] width 23 height 23
checkbox input "true"
click at [780, 699] on div "Add to Order $36.00" at bounding box center [736, 712] width 1472 height 46
click at [775, 707] on button "Add to Order $36.00" at bounding box center [736, 711] width 257 height 25
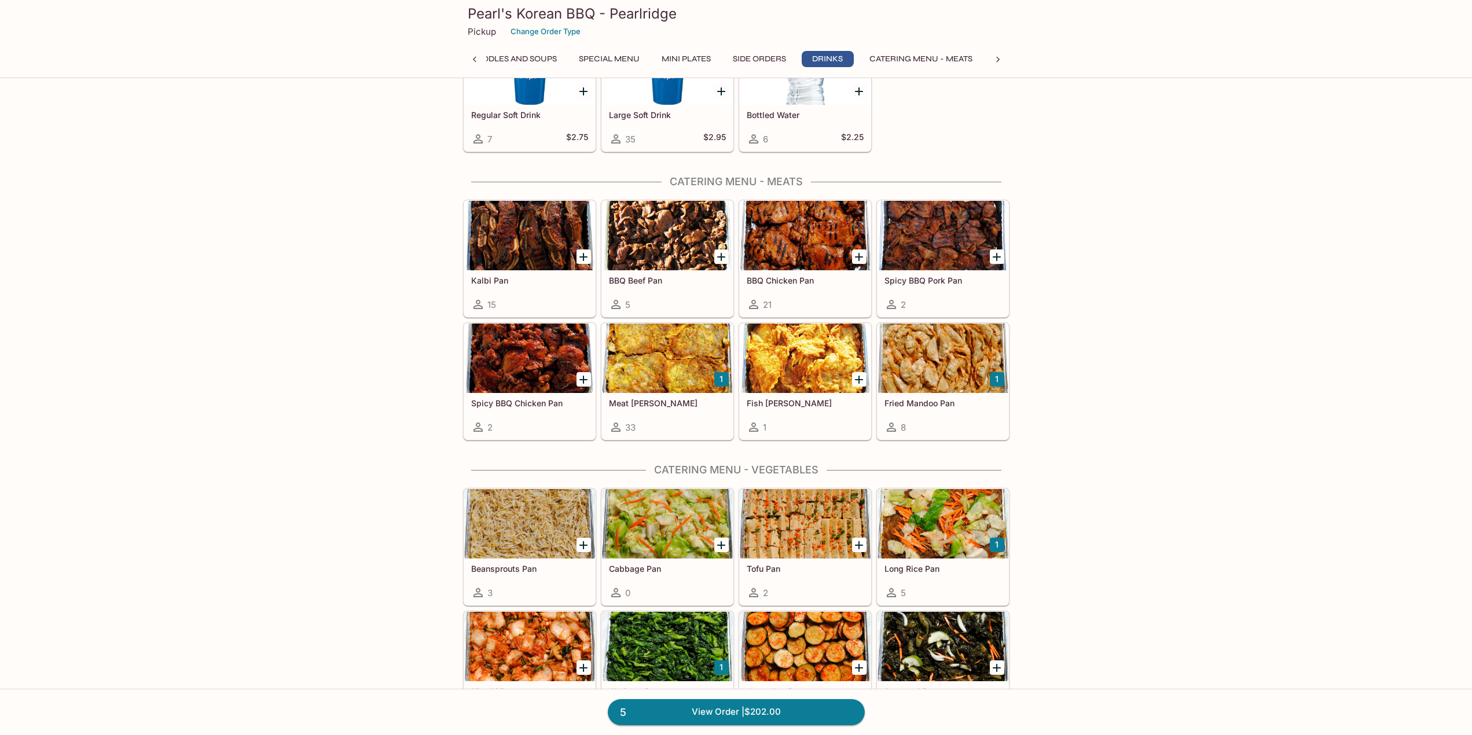
scroll to position [1810, 0]
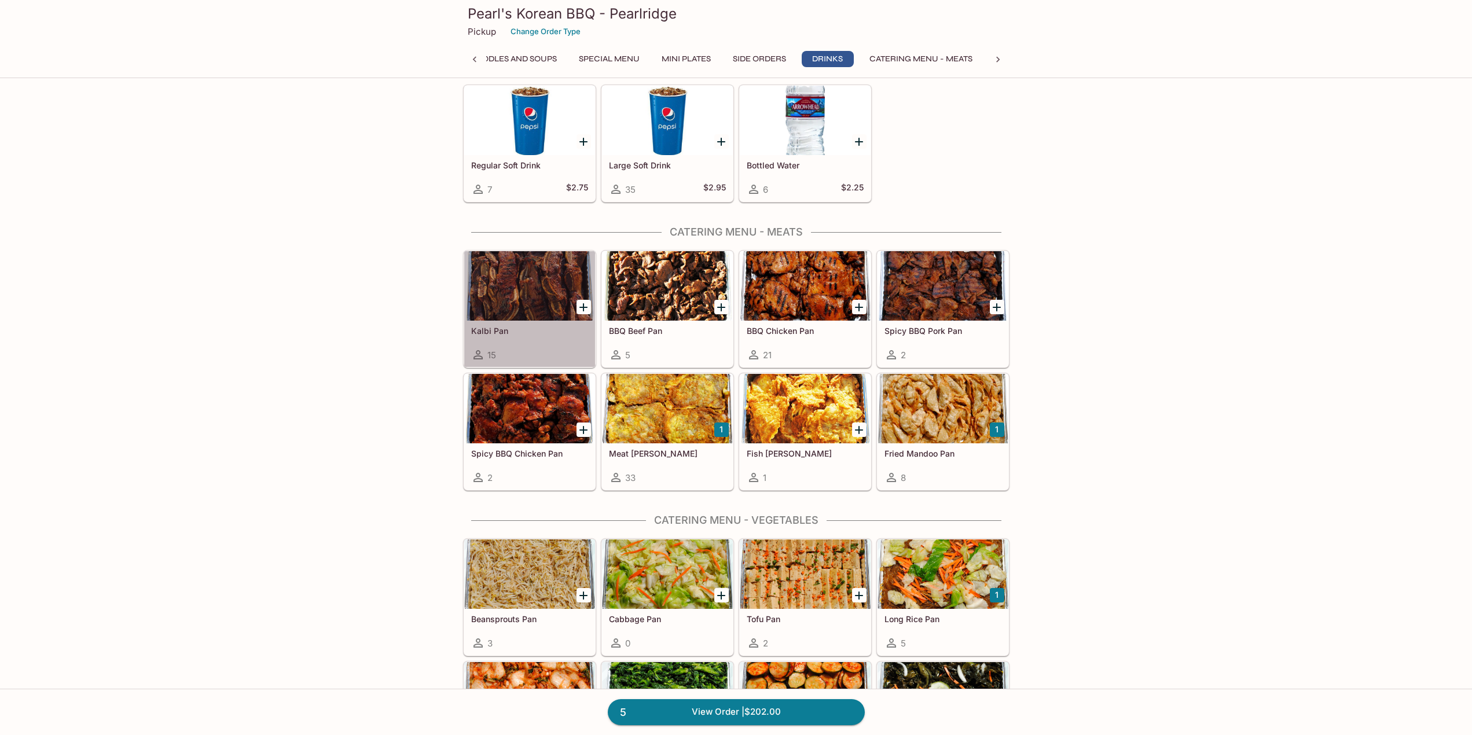
click at [505, 283] on div at bounding box center [529, 285] width 131 height 69
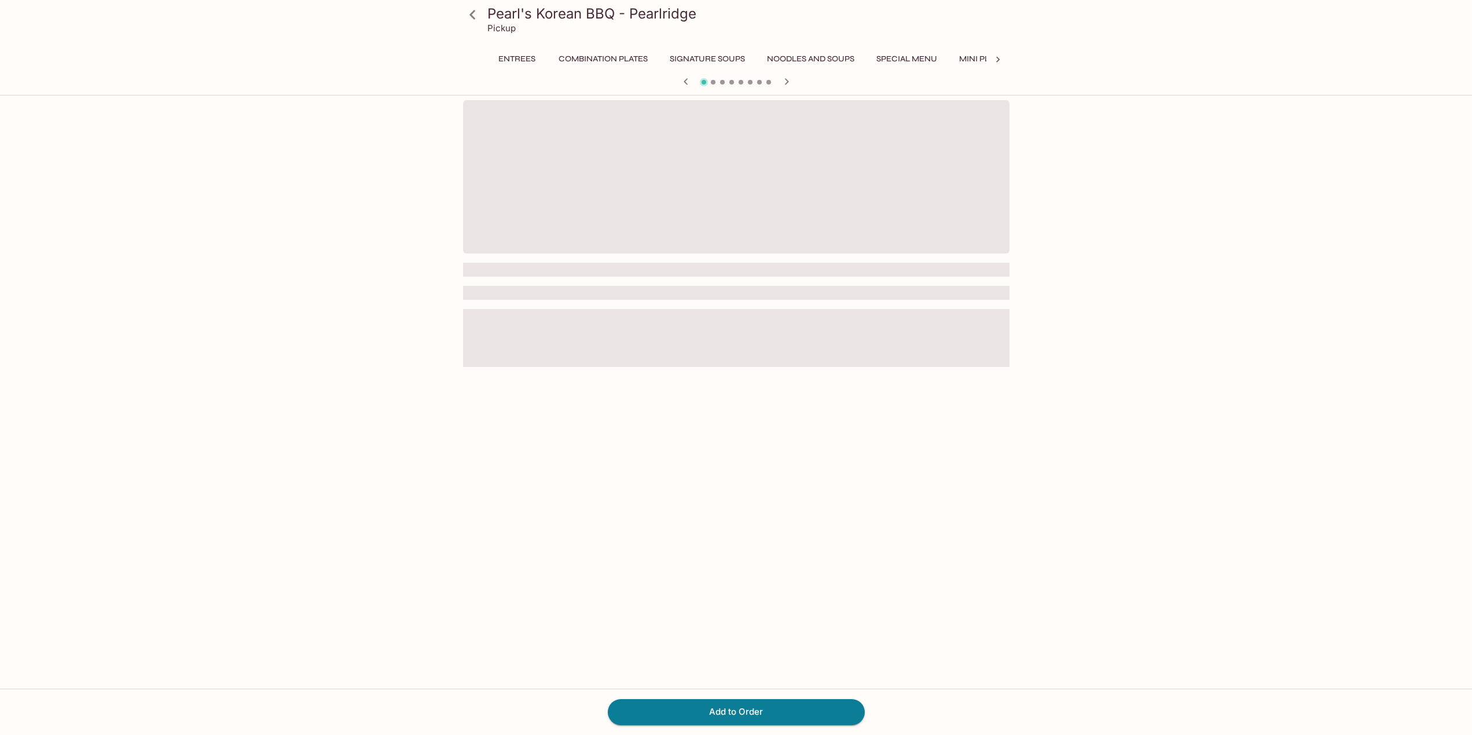
scroll to position [0, 298]
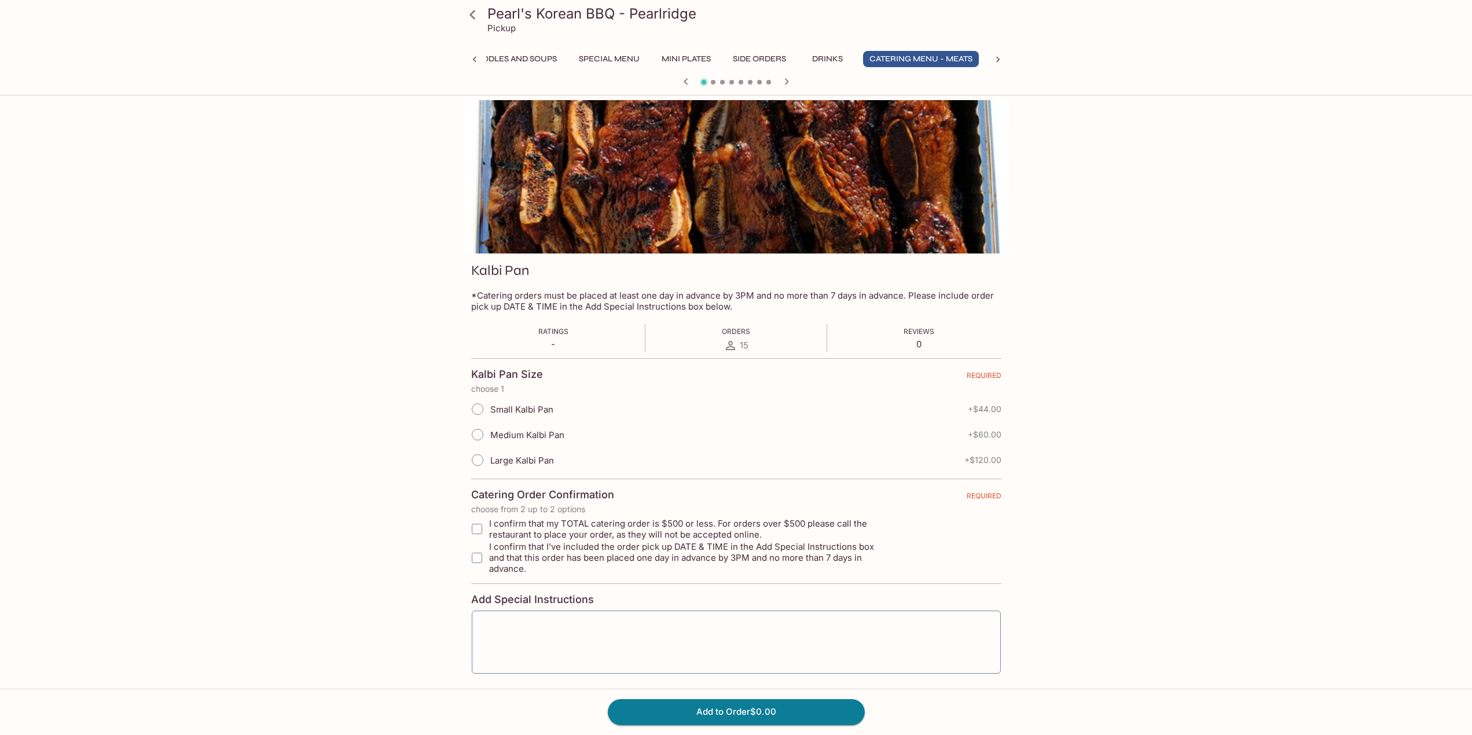
click at [483, 435] on input "Medium Kalbi Pan" at bounding box center [478, 435] width 24 height 24
radio input "true"
click at [481, 532] on input "I confirm that my TOTAL catering order is $500 or less. For orders over $500 pl…" at bounding box center [477, 529] width 23 height 23
checkbox input "true"
click at [468, 559] on input "I confirm that I’ve included the order pick up DATE & TIME in the Add Special I…" at bounding box center [477, 558] width 23 height 23
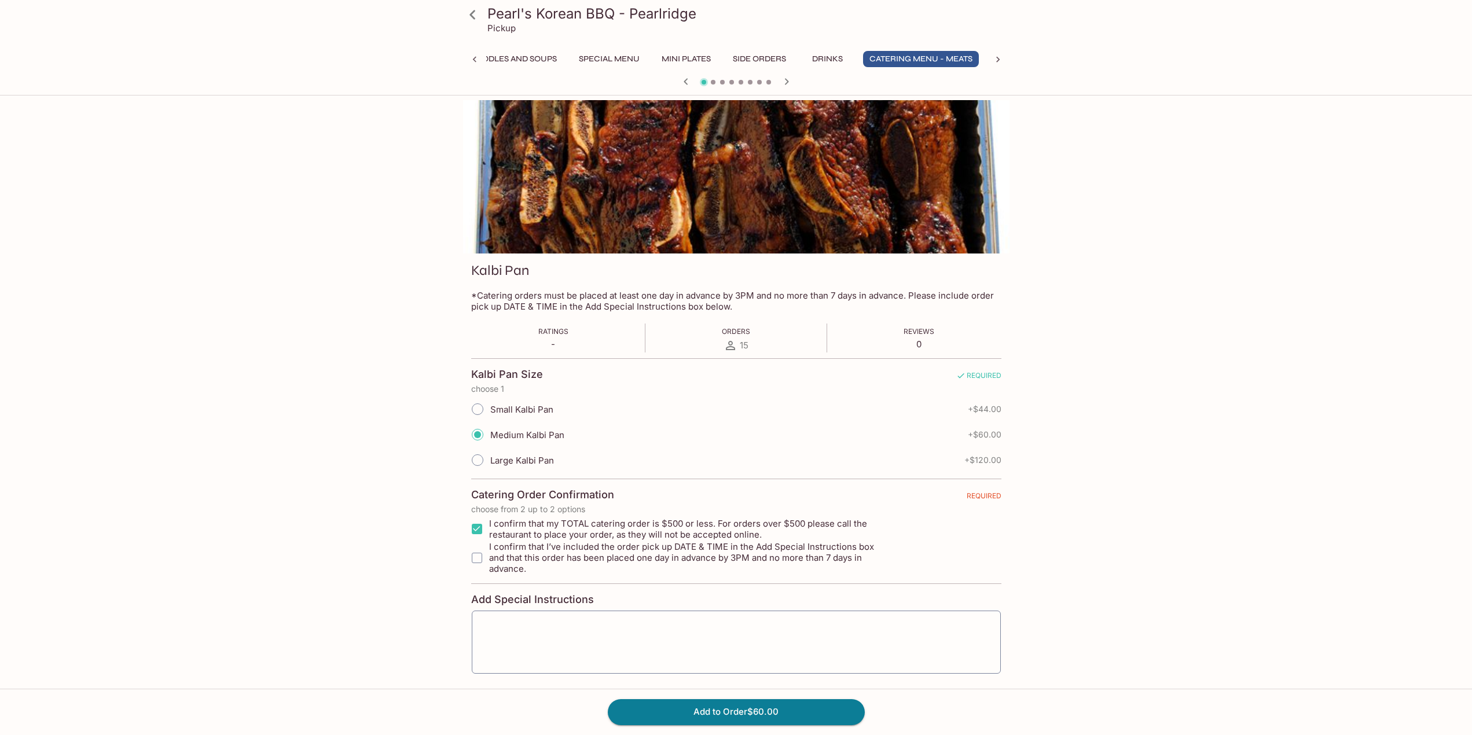
checkbox input "true"
click at [701, 712] on button "Add to Order $60.00" at bounding box center [736, 711] width 257 height 25
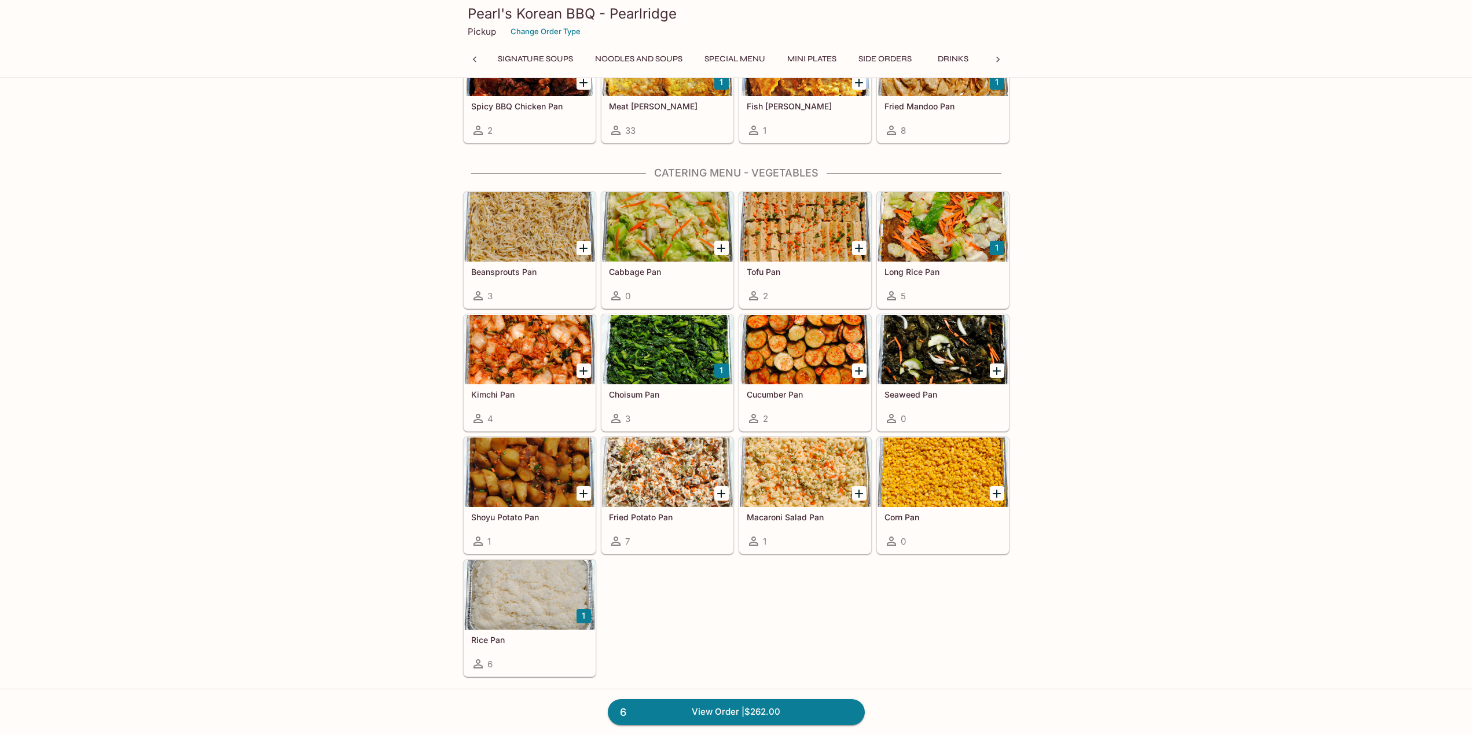
scroll to position [0, 298]
click at [532, 478] on div at bounding box center [529, 472] width 131 height 69
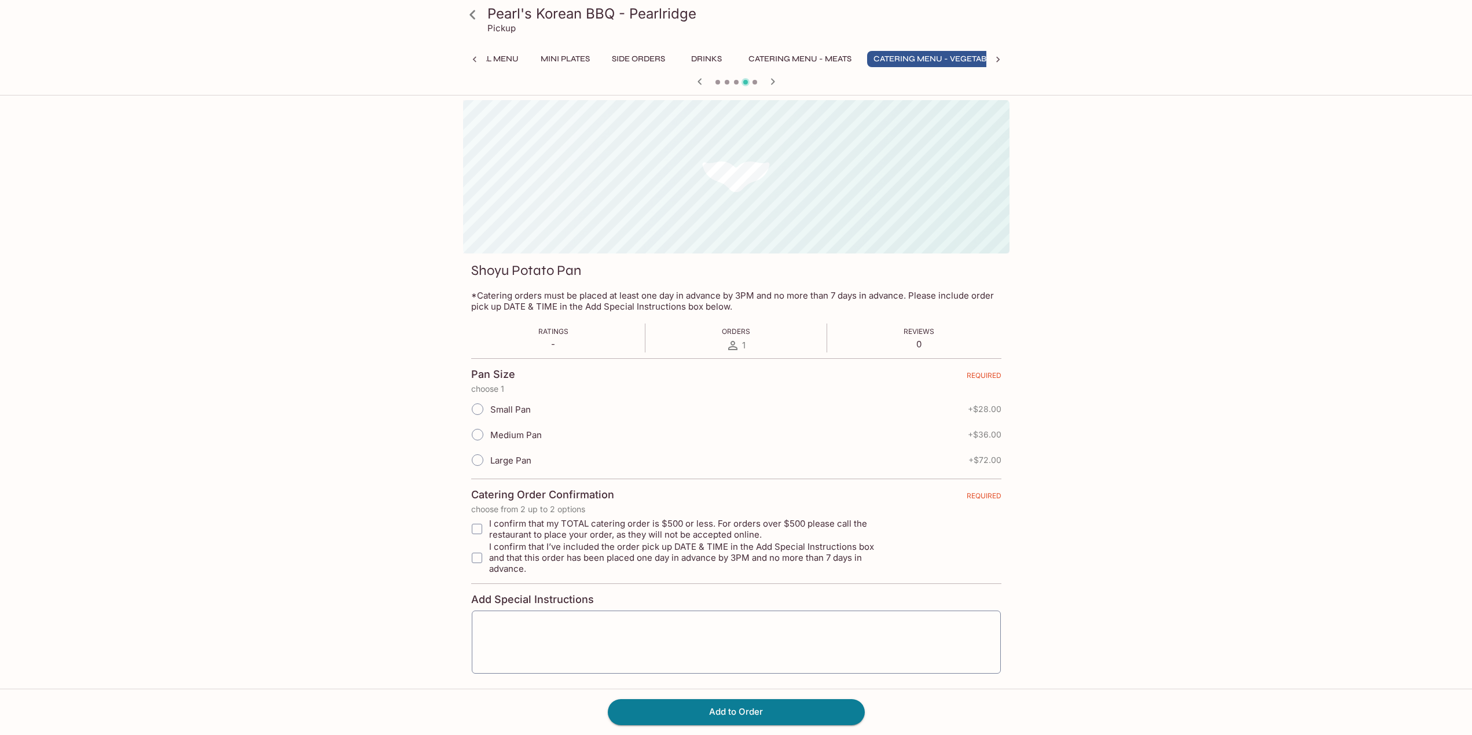
scroll to position [0, 448]
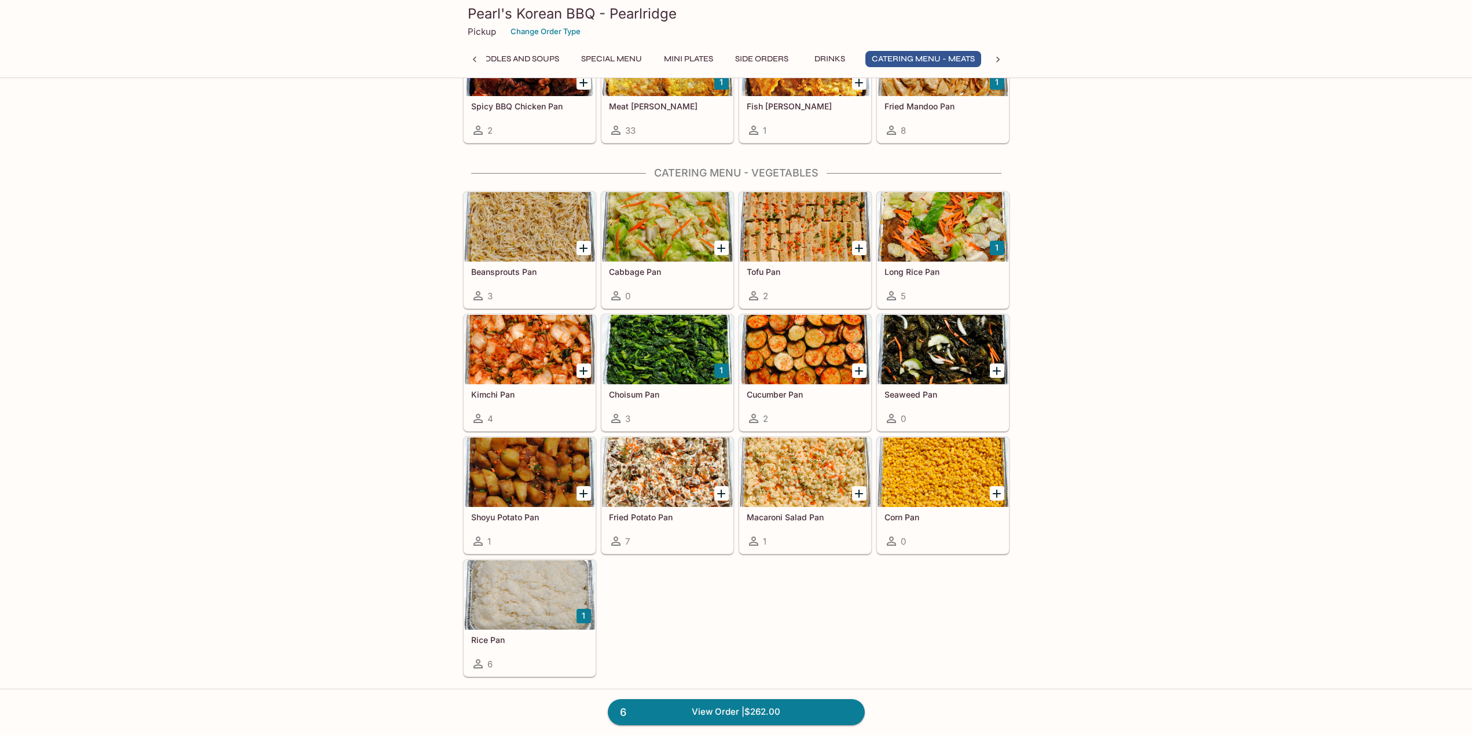
scroll to position [0, 298]
click at [512, 336] on div at bounding box center [529, 349] width 131 height 69
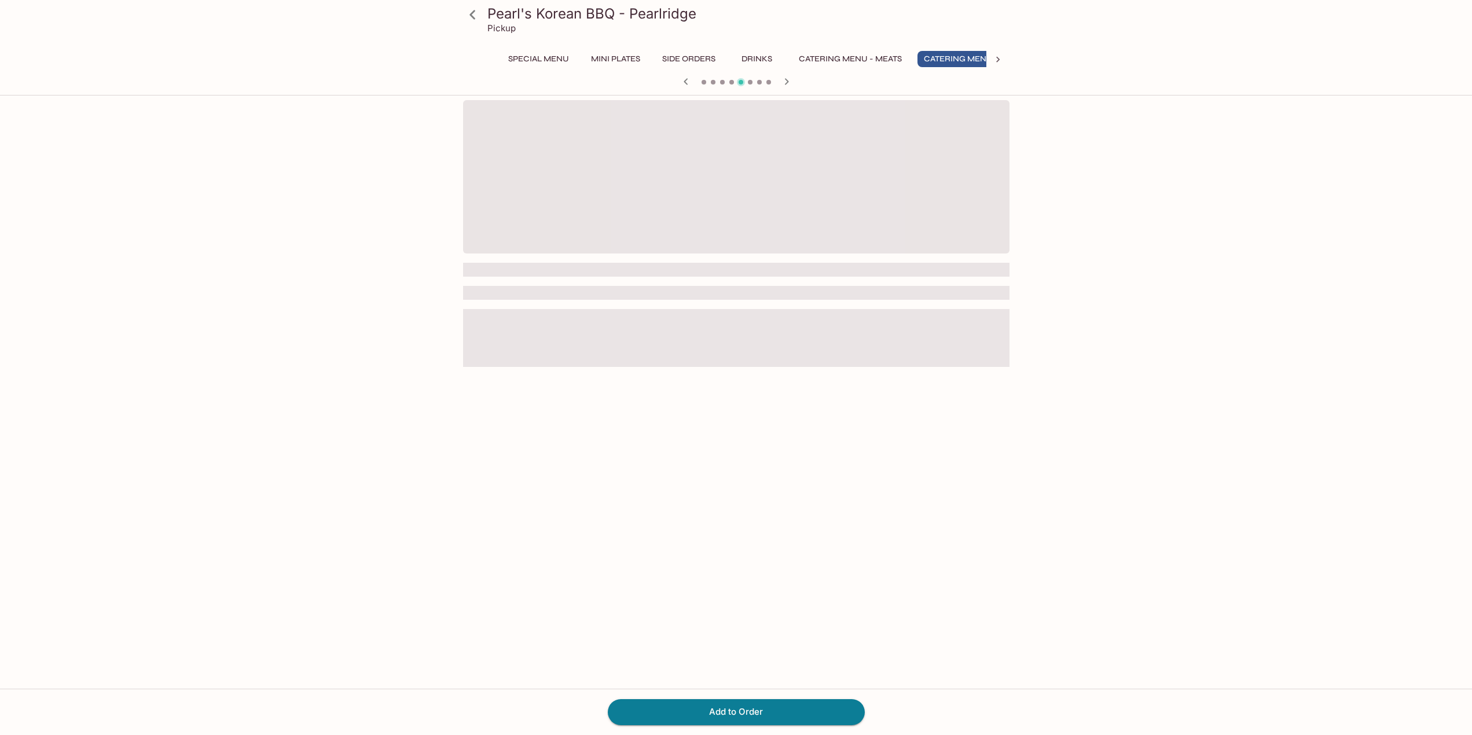
scroll to position [0, 448]
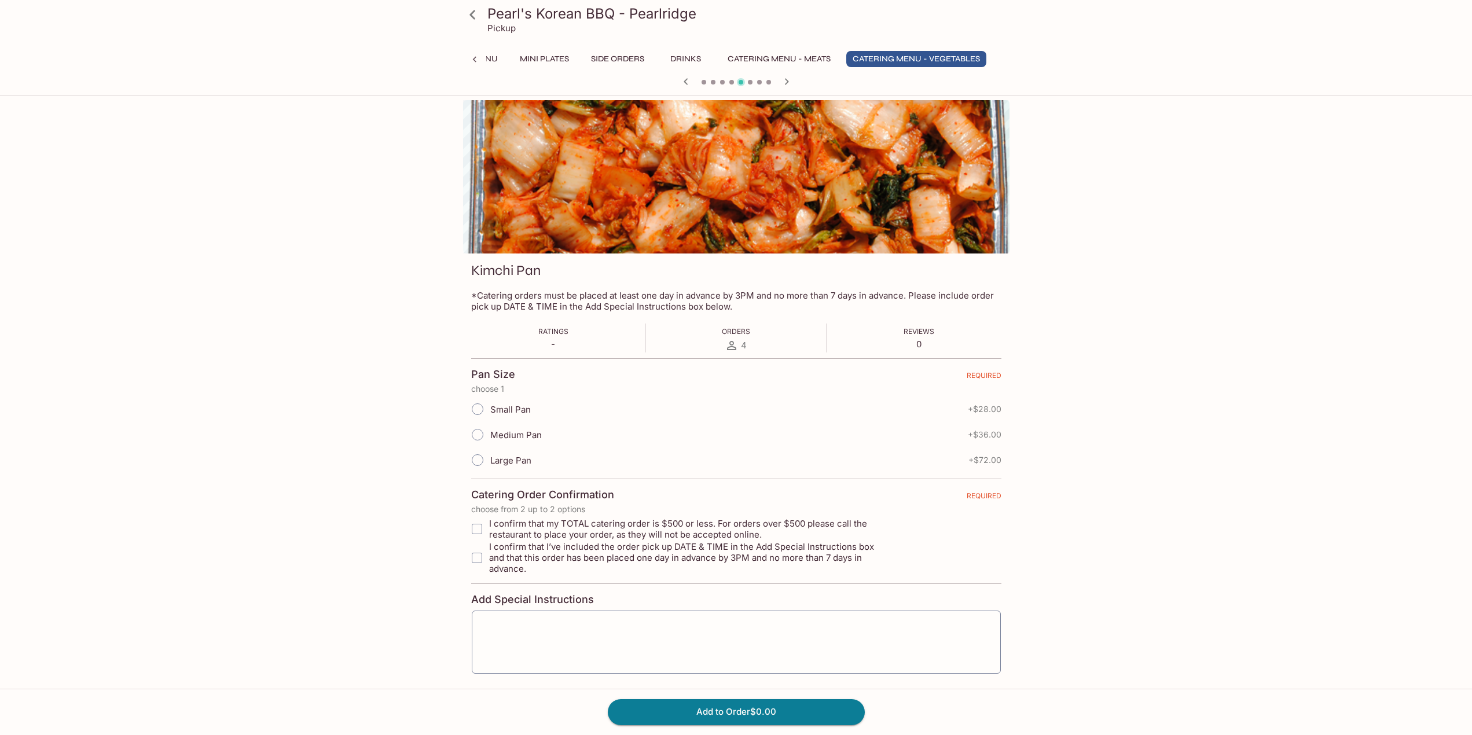
click at [478, 435] on input "Medium Pan" at bounding box center [478, 435] width 24 height 24
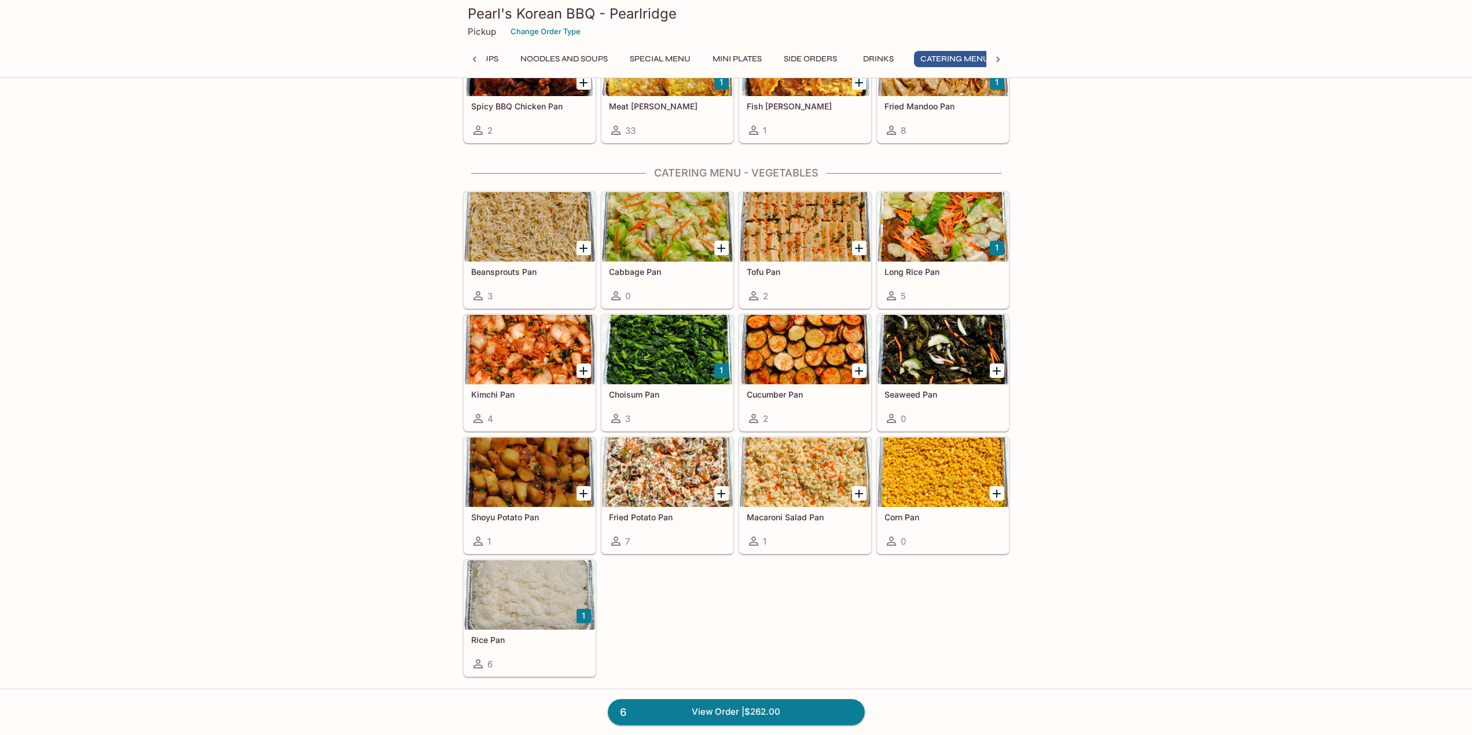
scroll to position [0, 298]
click at [479, 346] on div at bounding box center [529, 349] width 131 height 69
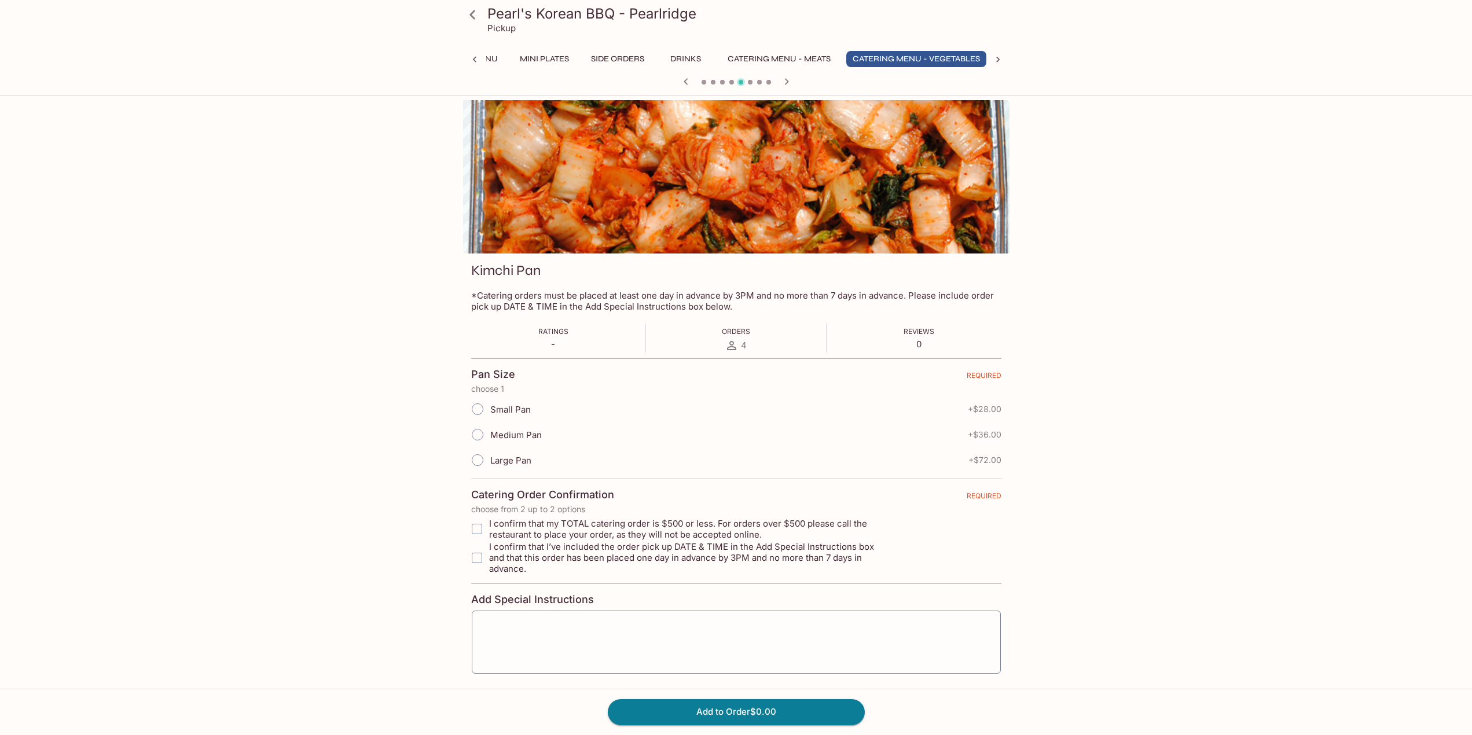
scroll to position [0, 448]
click at [481, 432] on input "Medium Pan" at bounding box center [478, 435] width 24 height 24
radio input "true"
click at [481, 532] on input "I confirm that my TOTAL catering order is $500 or less. For orders over $500 pl…" at bounding box center [477, 529] width 23 height 23
checkbox input "true"
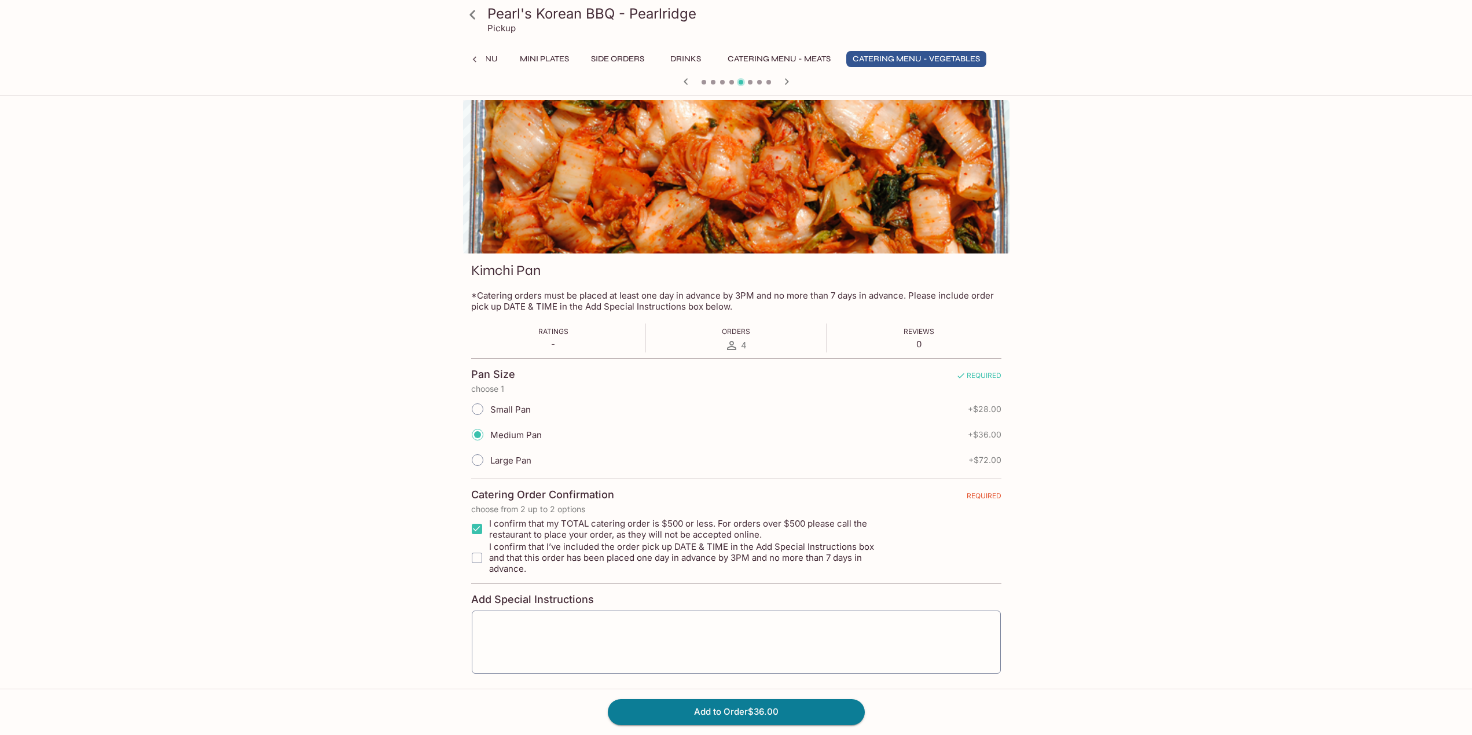
click at [477, 554] on input "I confirm that I’ve included the order pick up DATE & TIME in the Add Special I…" at bounding box center [477, 558] width 23 height 23
checkbox input "true"
drag, startPoint x: 753, startPoint y: 716, endPoint x: 760, endPoint y: 716, distance: 6.4
click at [754, 716] on button "Add to Order $36.00" at bounding box center [736, 711] width 257 height 25
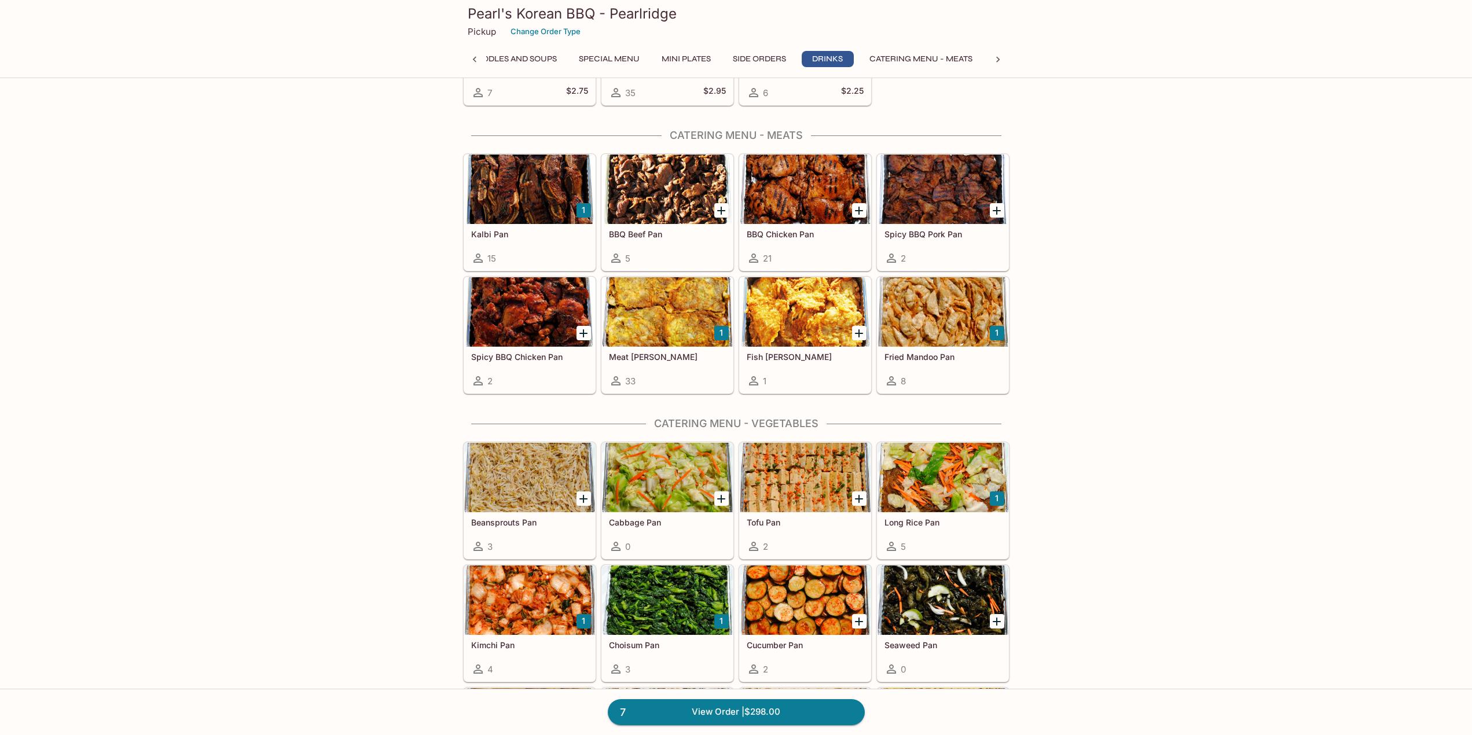
scroll to position [1810, 0]
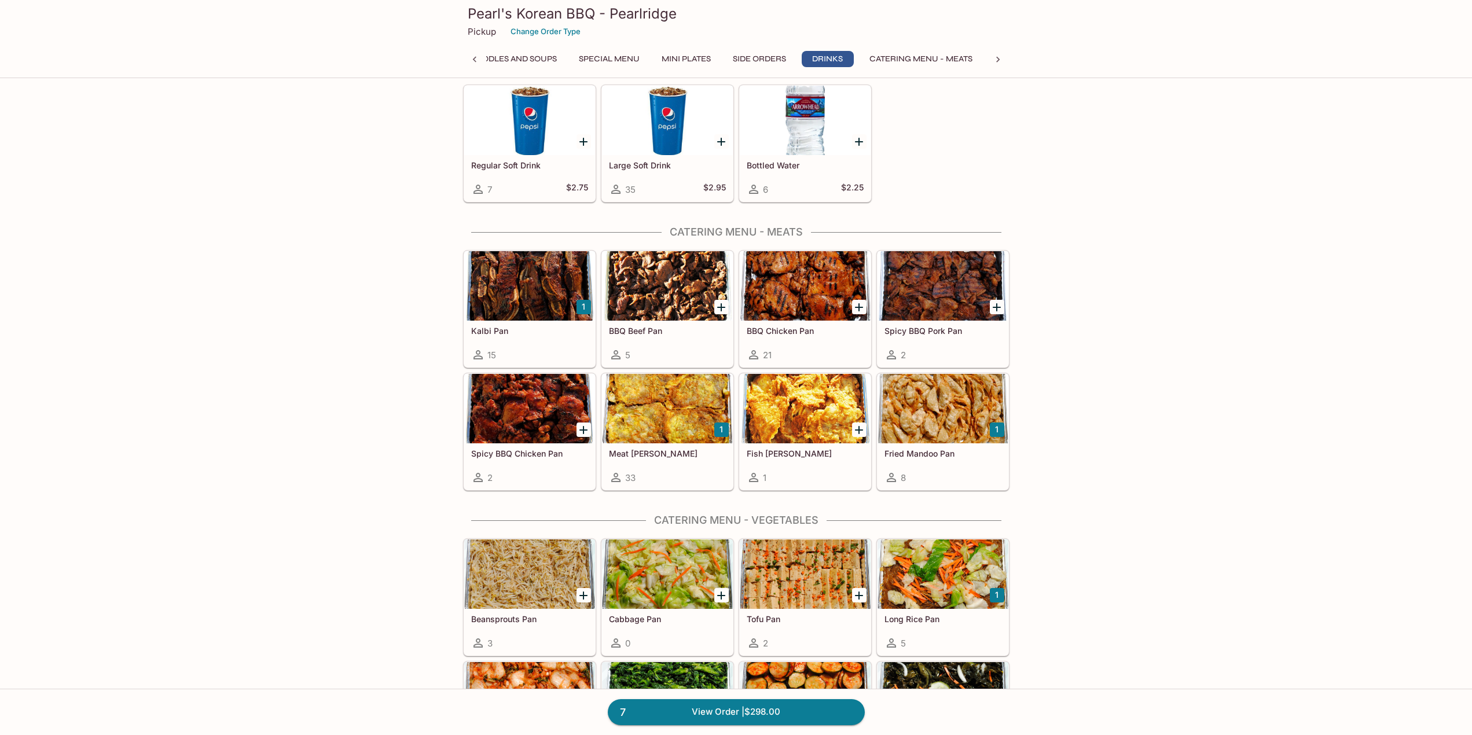
click at [821, 282] on div at bounding box center [805, 285] width 131 height 69
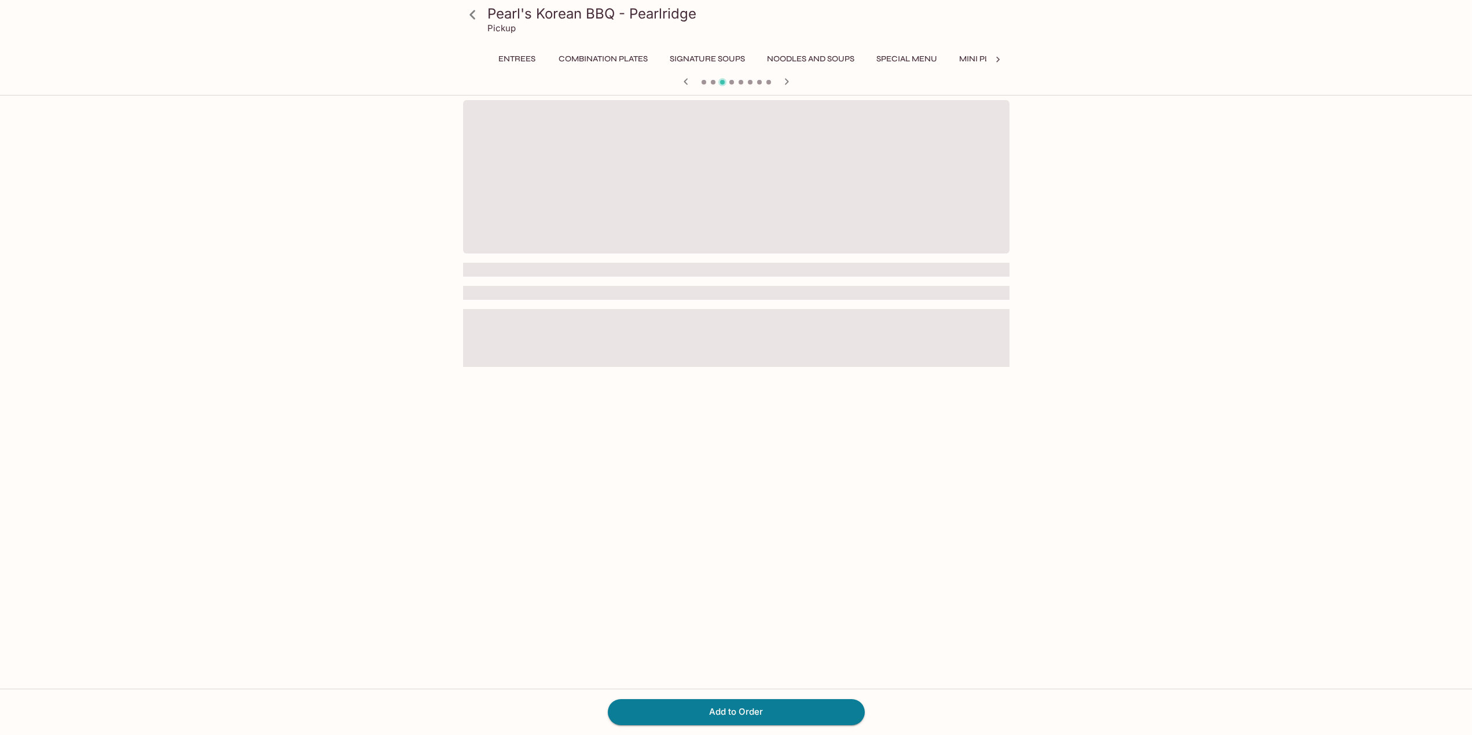
scroll to position [0, 298]
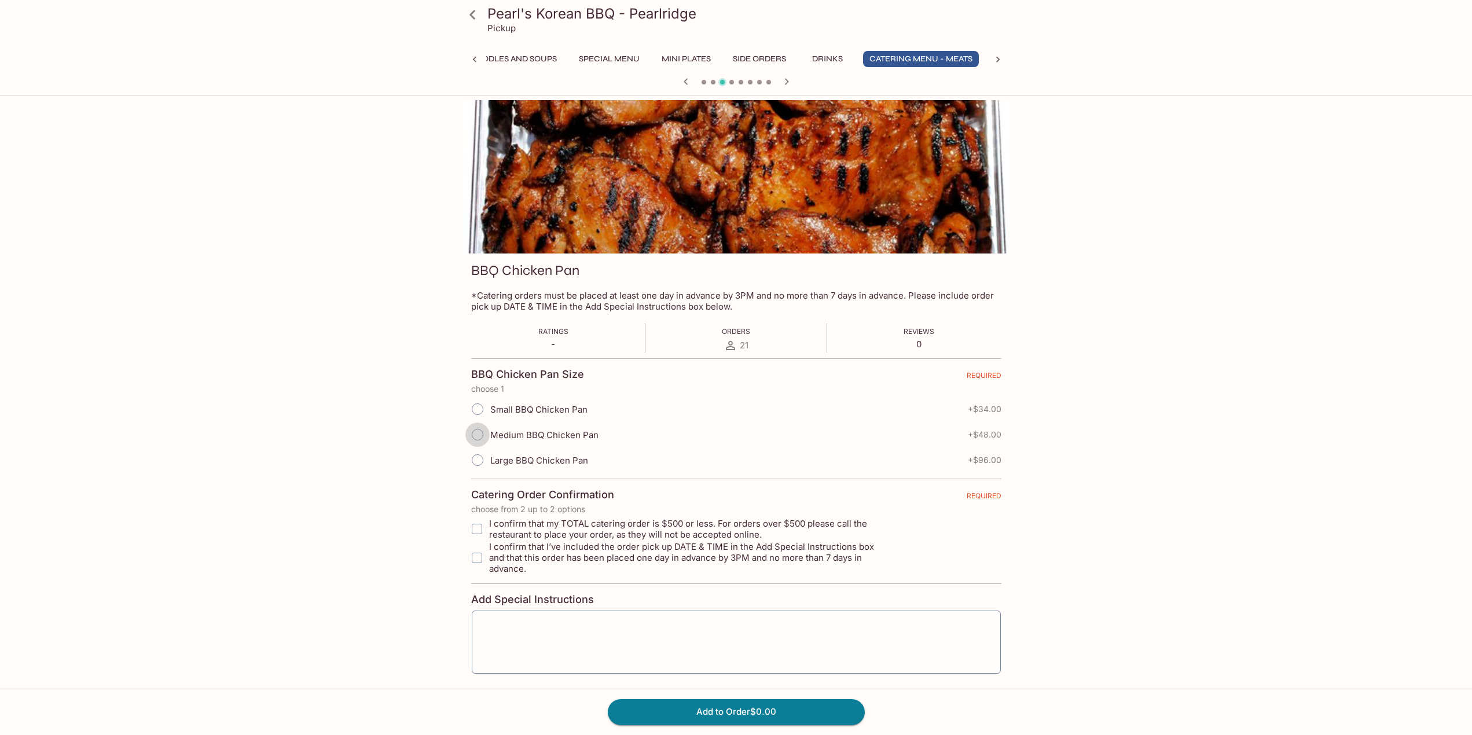
click at [475, 434] on input "Medium BBQ Chicken Pan" at bounding box center [478, 435] width 24 height 24
click at [477, 532] on input "I confirm that my TOTAL catering order is $500 or less. For orders over $500 pl…" at bounding box center [477, 529] width 23 height 23
checkbox input "true"
click at [472, 558] on input "I confirm that I’ve included the order pick up DATE & TIME in the Add Special I…" at bounding box center [477, 558] width 23 height 23
checkbox input "true"
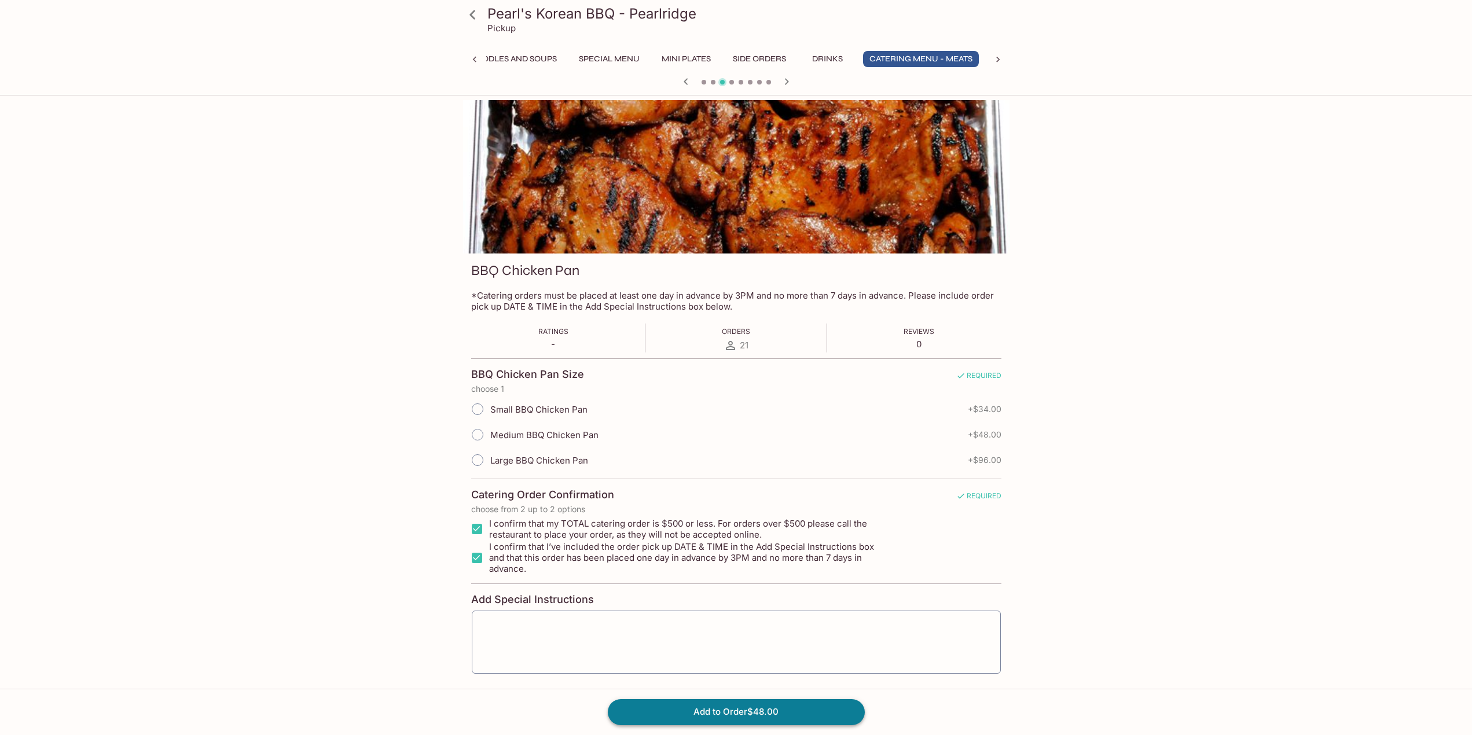
click at [811, 705] on button "Add to Order $48.00" at bounding box center [736, 711] width 257 height 25
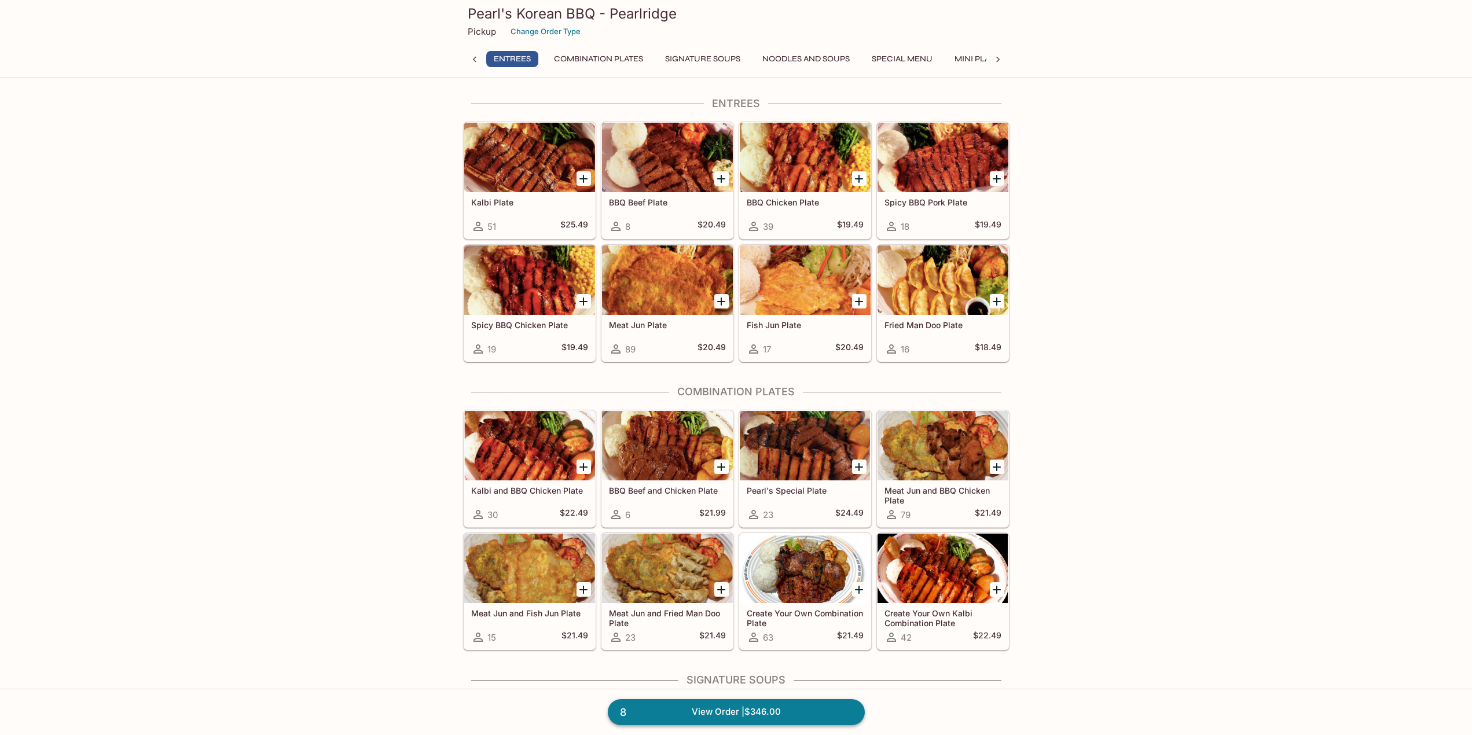
click at [692, 708] on link "8 View Order | $346.00" at bounding box center [736, 711] width 257 height 25
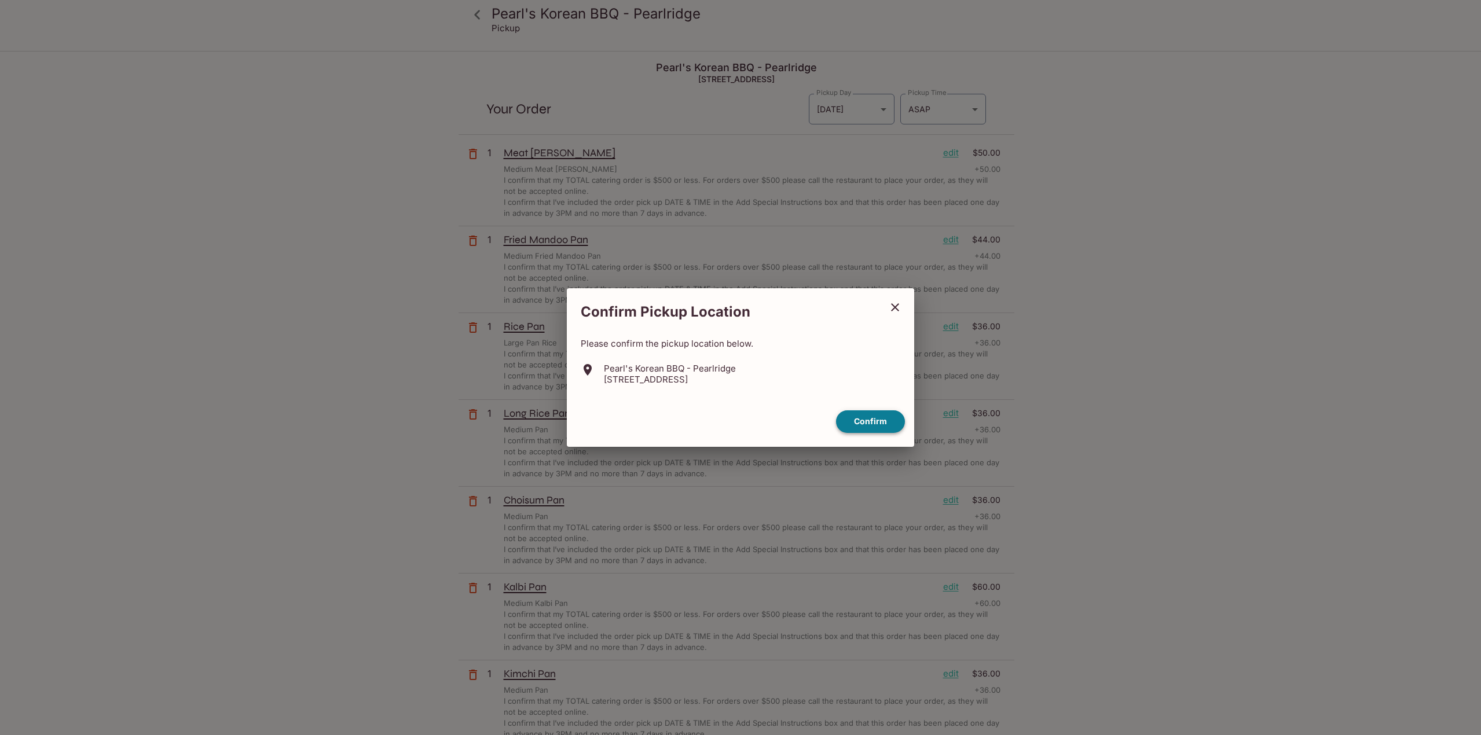
click at [878, 417] on button "Confirm" at bounding box center [870, 422] width 69 height 23
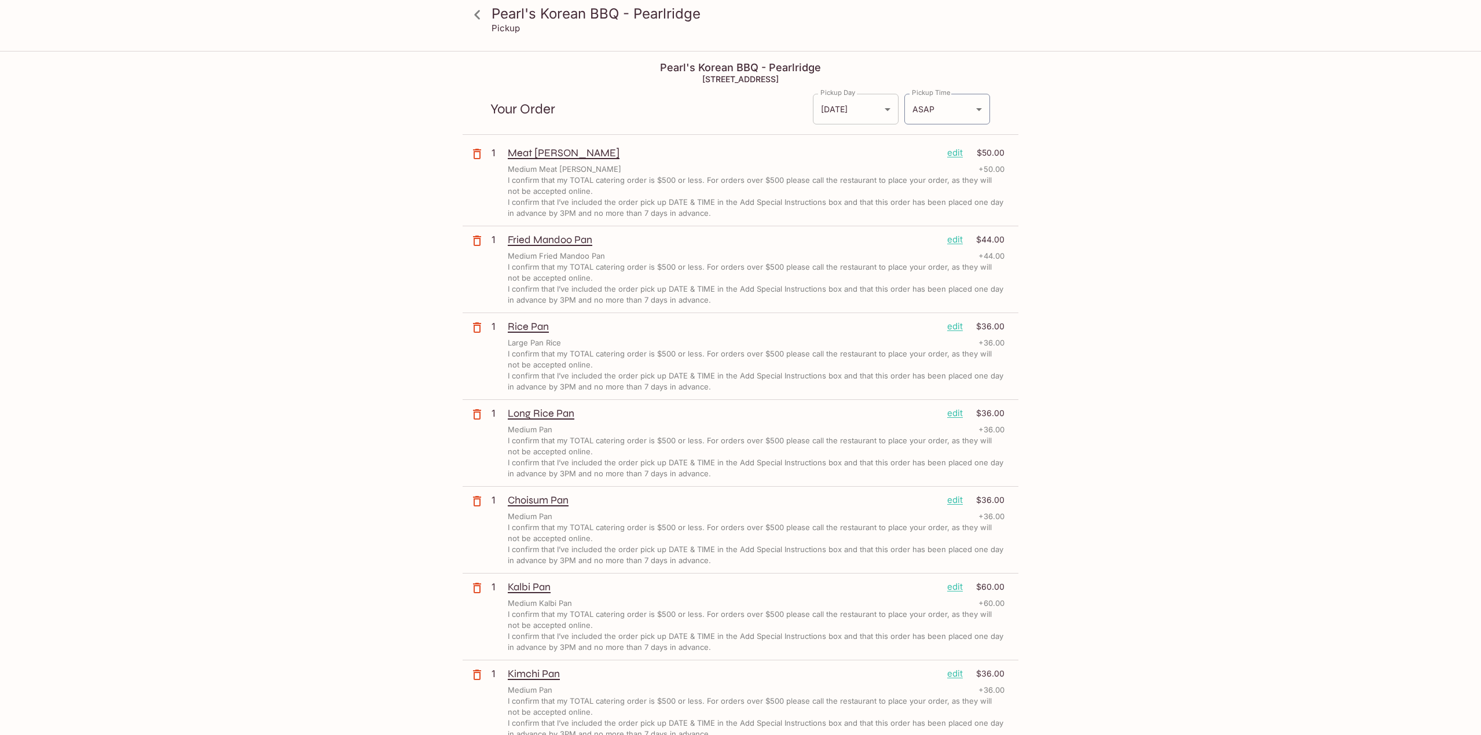
click at [881, 108] on body "Pearl's Korean BBQ - Pearlridge Pickup Pearl's Korean BBQ - Pearlridge [STREET_…" at bounding box center [740, 419] width 1481 height 735
click at [1149, 199] on div at bounding box center [740, 367] width 1481 height 735
click at [988, 117] on div "Your Order Pickup Day [DATE] [DATE] Pickup Day Pickup Time ASAP ASAP Pickup Time" at bounding box center [737, 105] width 556 height 60
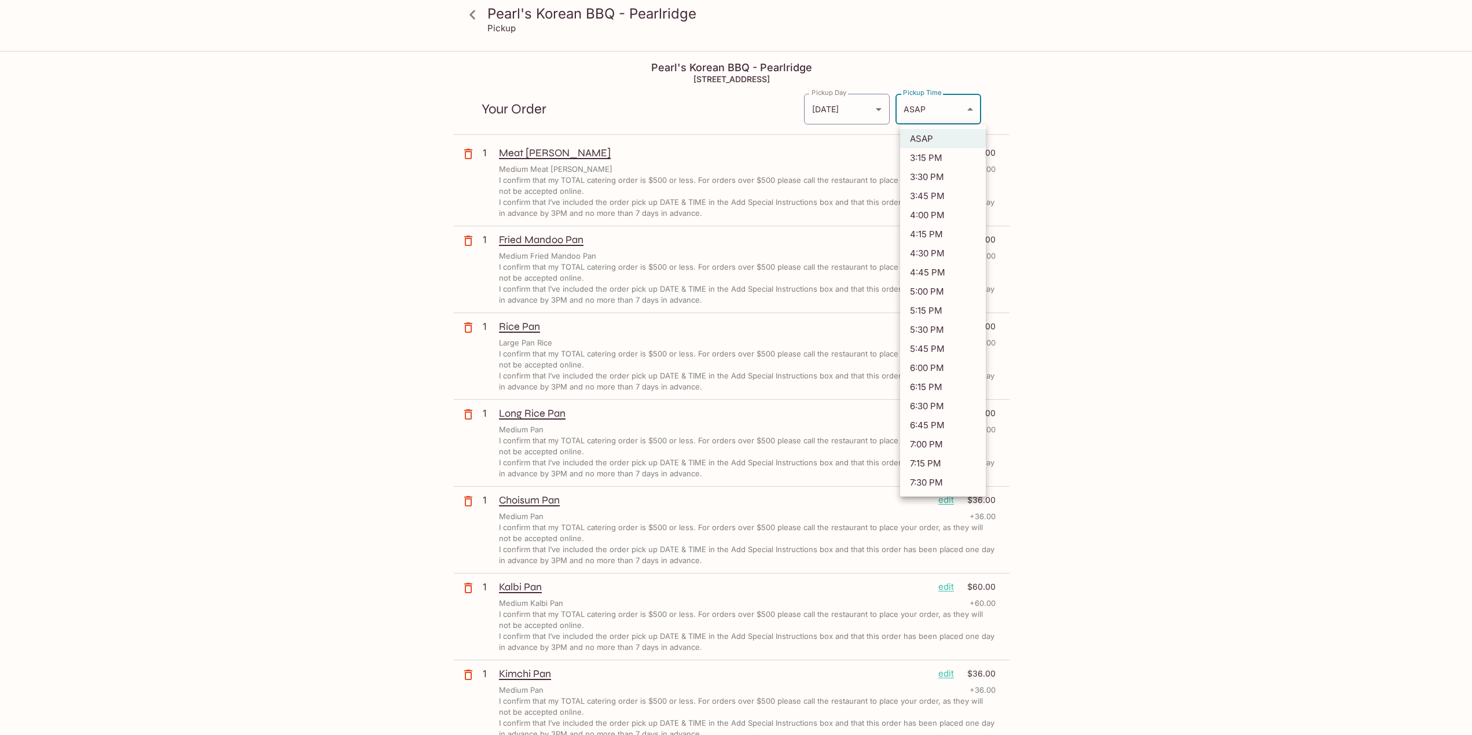
click at [954, 107] on body "Pearl's Korean BBQ - Pearlridge Pickup Pearl's Korean BBQ - Pearlridge [STREET_…" at bounding box center [736, 419] width 1472 height 735
click at [954, 108] on div at bounding box center [740, 367] width 1481 height 735
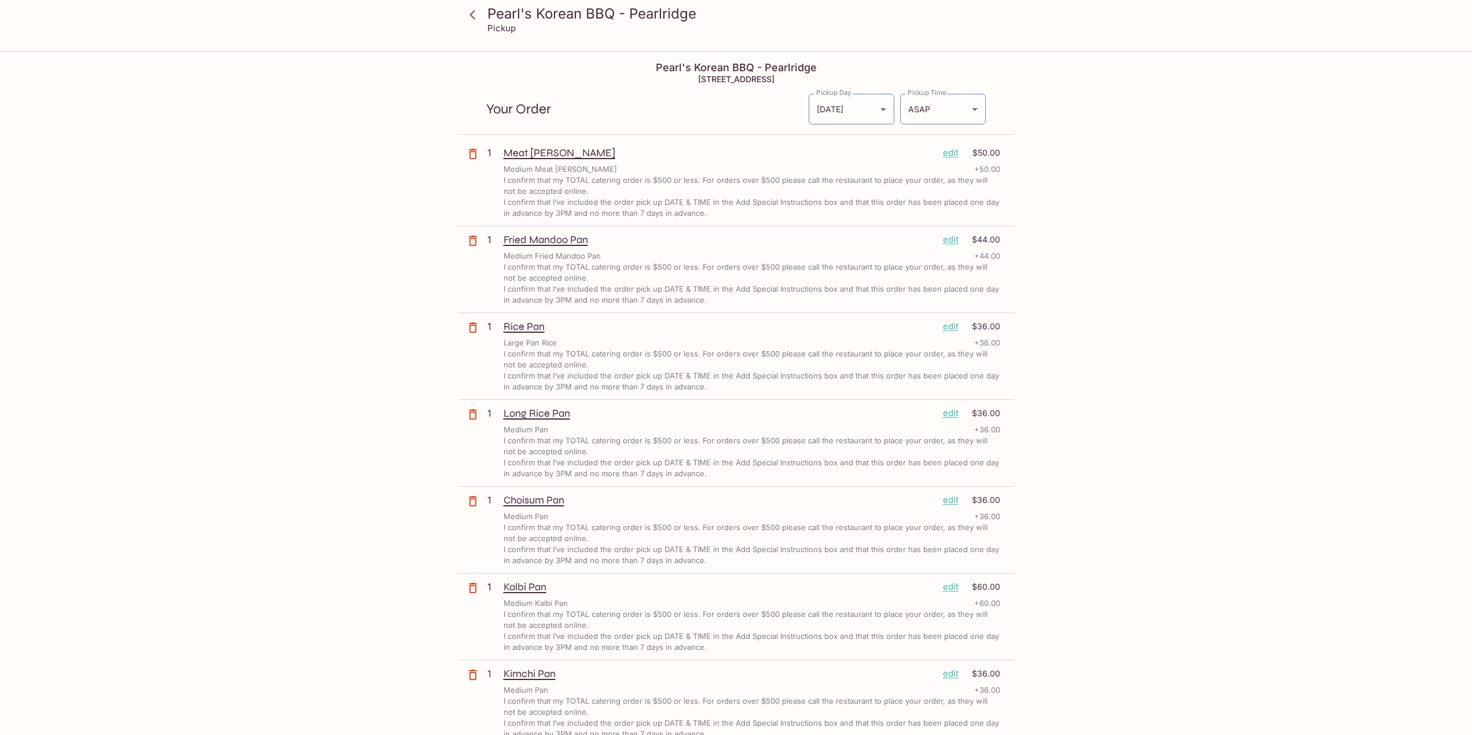
click at [1142, 208] on div "Pearl's Korean BBQ - Pearlridge Pickup Pearl's Korean BBQ - Pearlridge [STREET_…" at bounding box center [736, 419] width 1472 height 735
click at [862, 111] on body "Pearl's Korean BBQ - Pearlridge Pickup Pearl's Korean BBQ - Pearlridge [STREET_…" at bounding box center [740, 419] width 1481 height 735
click at [1134, 240] on div at bounding box center [740, 367] width 1481 height 735
click at [840, 114] on body "Pearl's Korean BBQ - Pearlridge Pickup Pearl's Korean BBQ - Pearlridge [STREET_…" at bounding box center [740, 419] width 1481 height 735
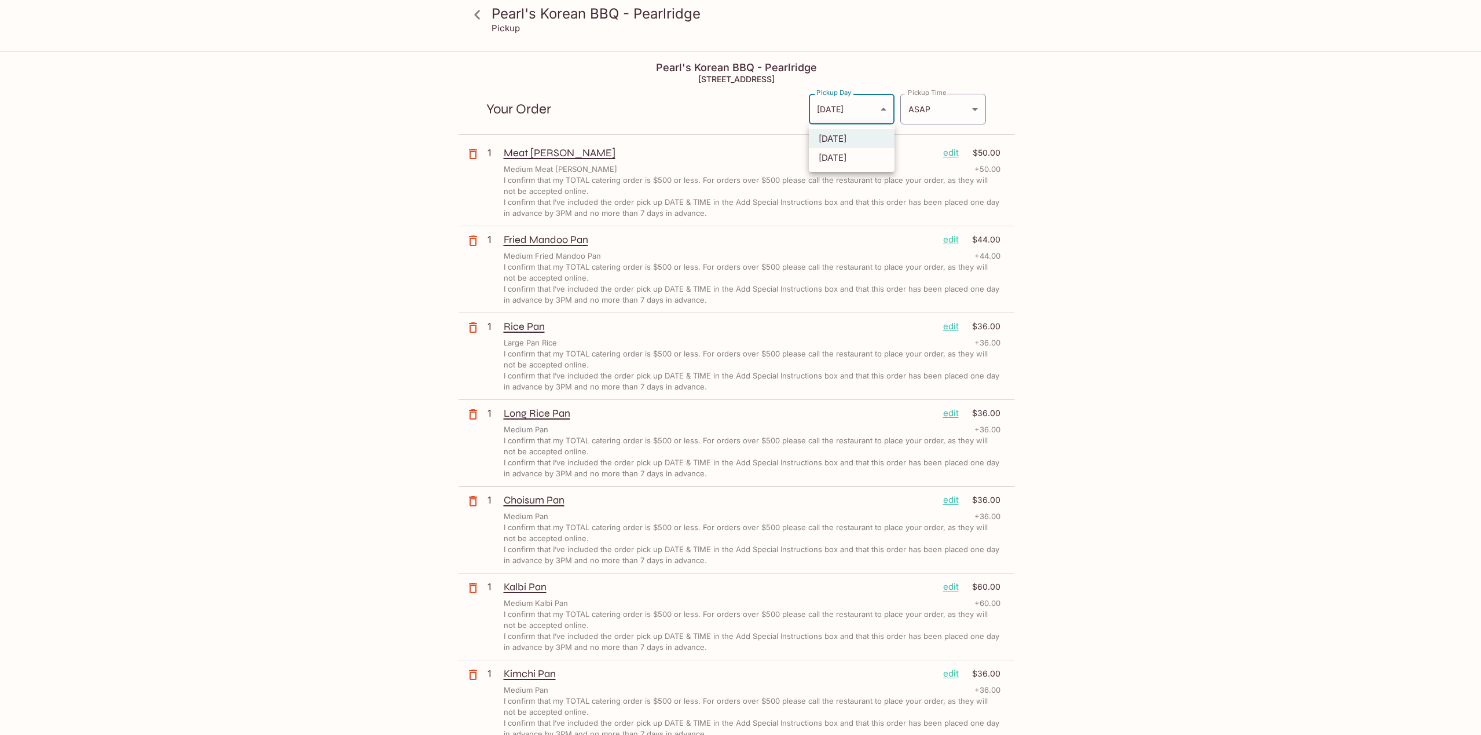
click at [841, 115] on div at bounding box center [740, 367] width 1481 height 735
click at [841, 115] on div "[DATE] [DATE]" at bounding box center [736, 367] width 1472 height 735
click at [841, 115] on body "Pearl's Korean BBQ - Pearlridge Pickup Pearl's Korean BBQ - Pearlridge [STREET_…" at bounding box center [736, 419] width 1472 height 735
click at [845, 112] on div at bounding box center [740, 367] width 1481 height 735
click at [1196, 190] on div "Pearl's Korean BBQ - Pearlridge Pickup Pearl's Korean BBQ - Pearlridge [STREET_…" at bounding box center [736, 419] width 1472 height 735
